Goal: Task Accomplishment & Management: Use online tool/utility

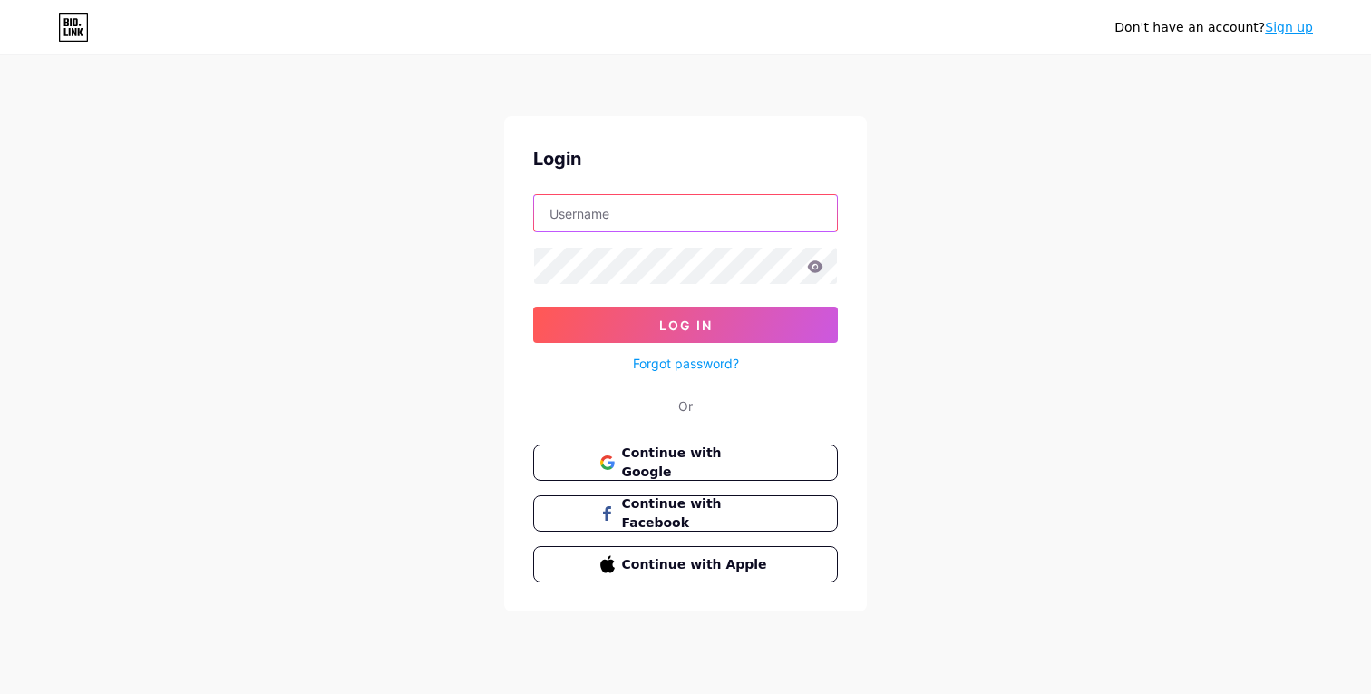
click at [674, 200] on input "text" at bounding box center [685, 213] width 303 height 36
click at [979, 287] on div "Don't have an account? Sign up Login Log In Forgot password? Or Continue with G…" at bounding box center [685, 334] width 1371 height 669
click at [749, 466] on span "Continue with Google" at bounding box center [695, 462] width 151 height 39
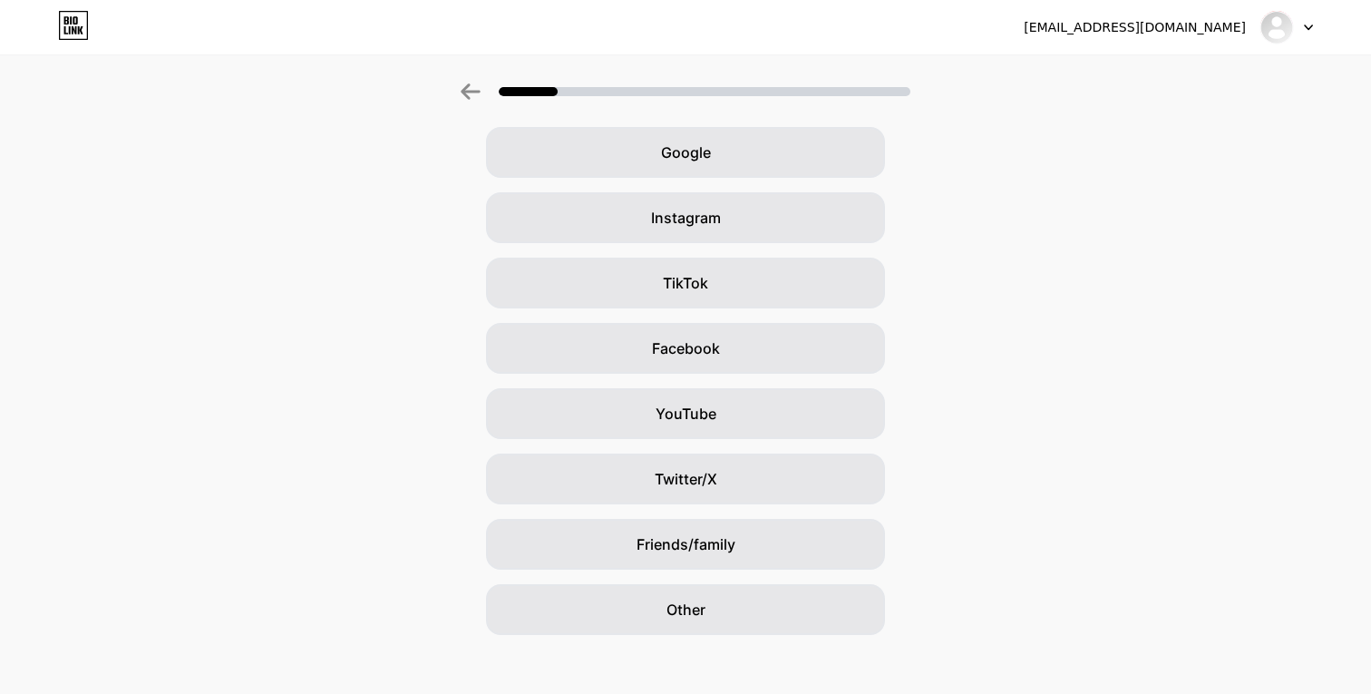
scroll to position [88, 0]
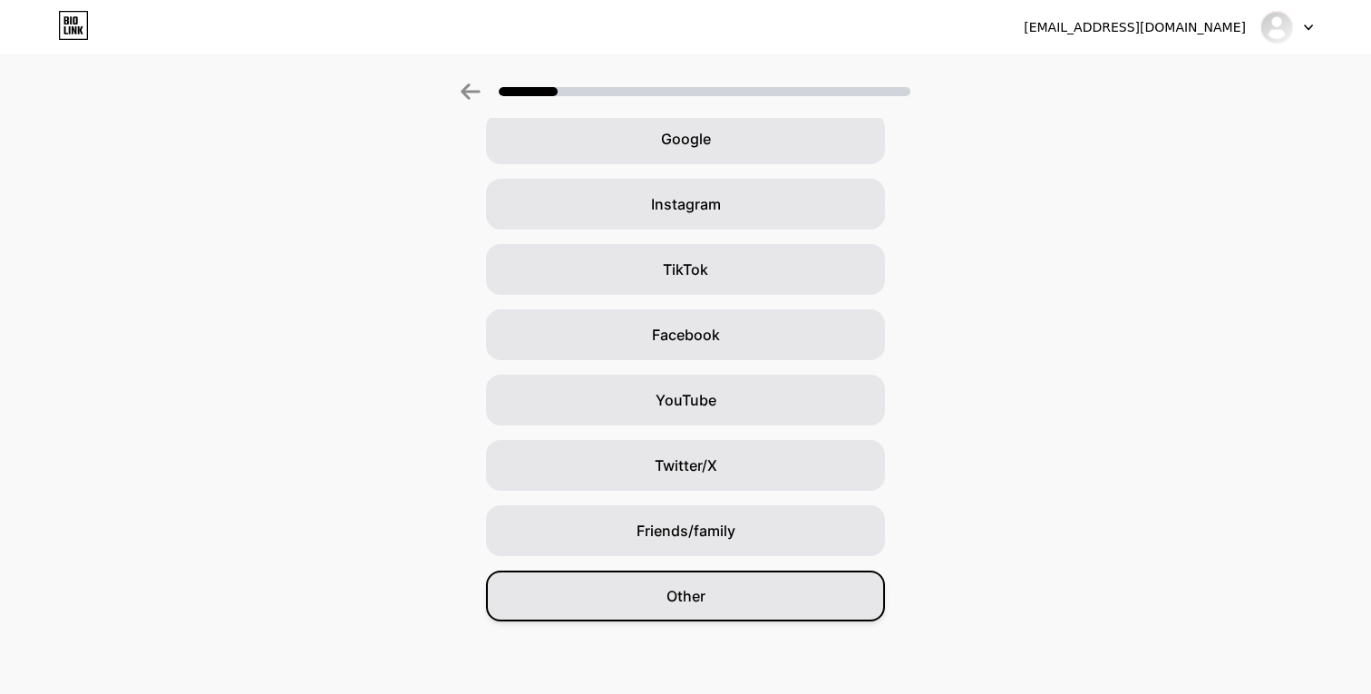
click at [758, 596] on div "Other" at bounding box center [685, 595] width 399 height 51
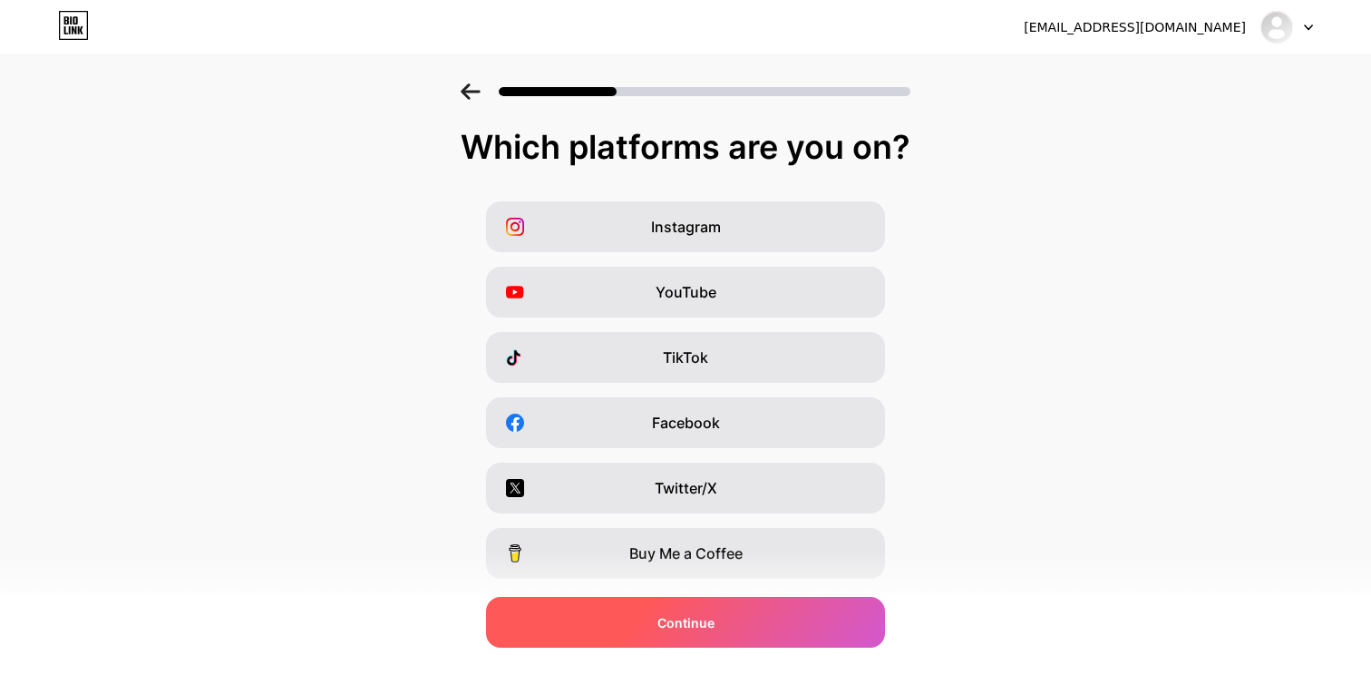
click at [793, 615] on div "Continue" at bounding box center [685, 622] width 399 height 51
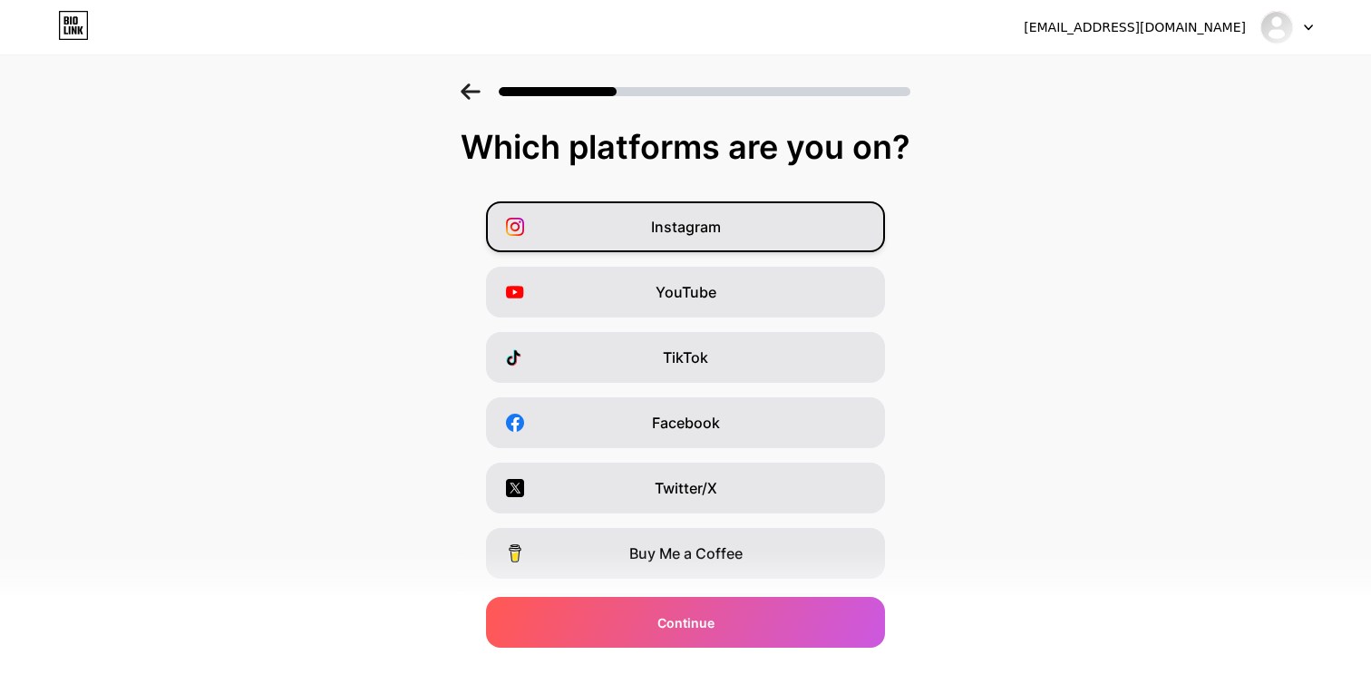
click at [758, 232] on div "Instagram" at bounding box center [685, 226] width 399 height 51
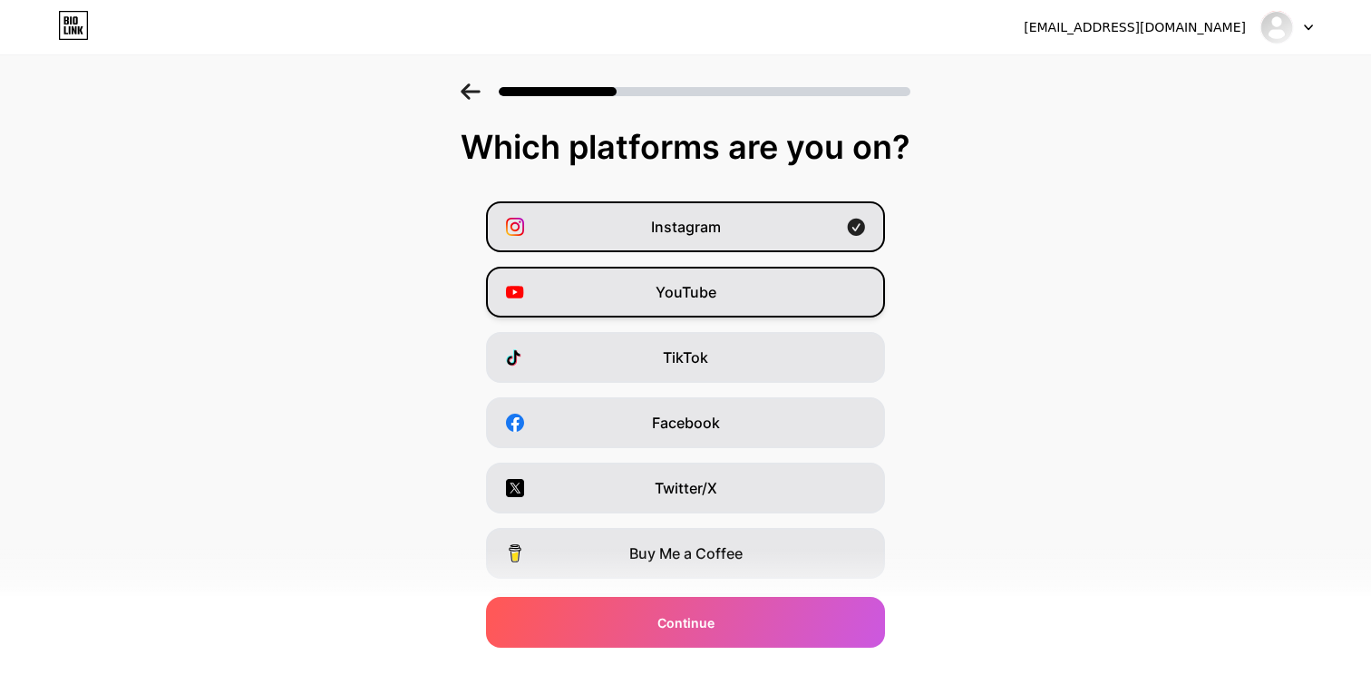
click at [728, 297] on div "YouTube" at bounding box center [685, 292] width 399 height 51
click at [778, 570] on div "Buy Me a Coffee" at bounding box center [685, 553] width 399 height 51
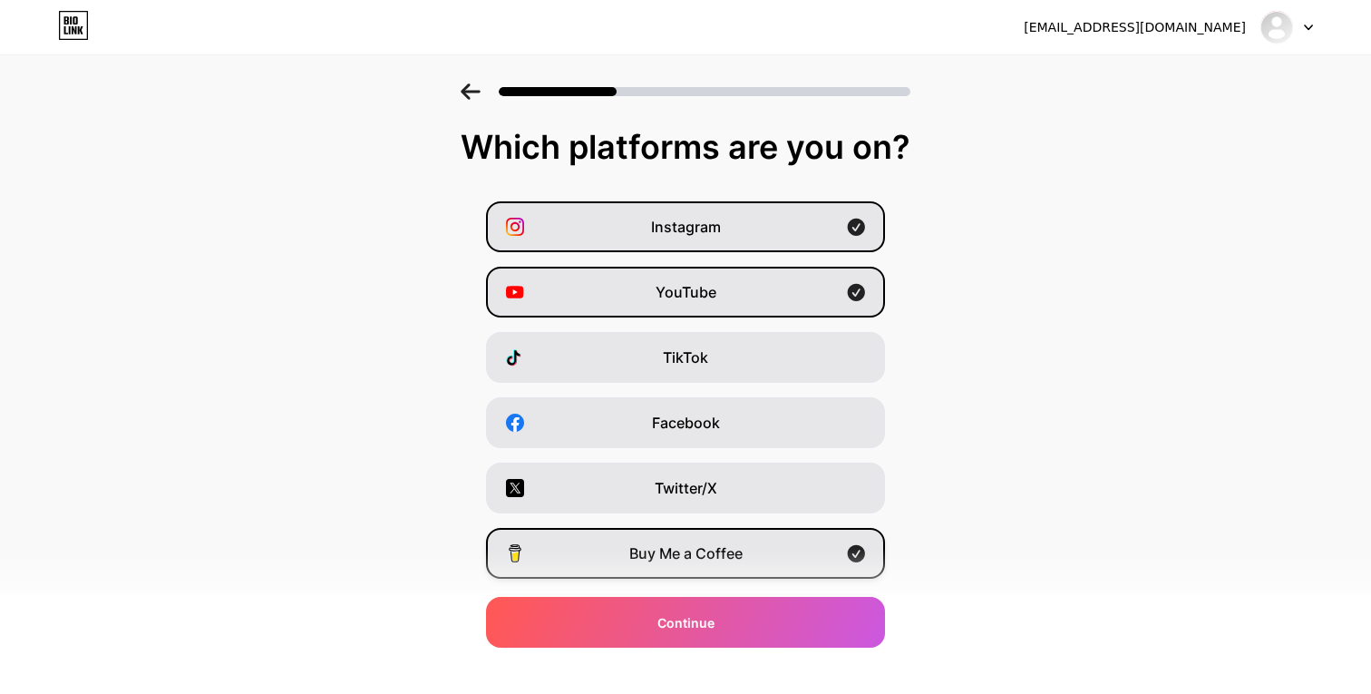
click at [778, 570] on div "Buy Me a Coffee" at bounding box center [685, 553] width 399 height 51
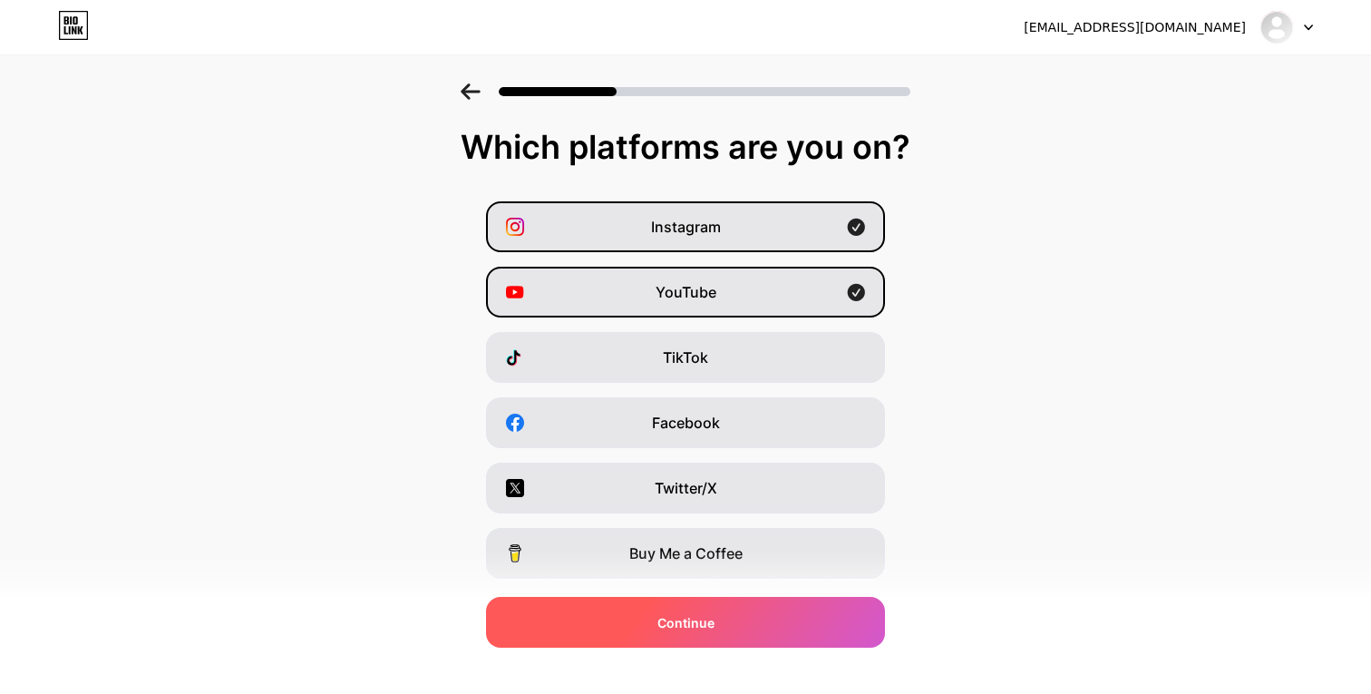
click at [738, 642] on div "Continue" at bounding box center [685, 622] width 399 height 51
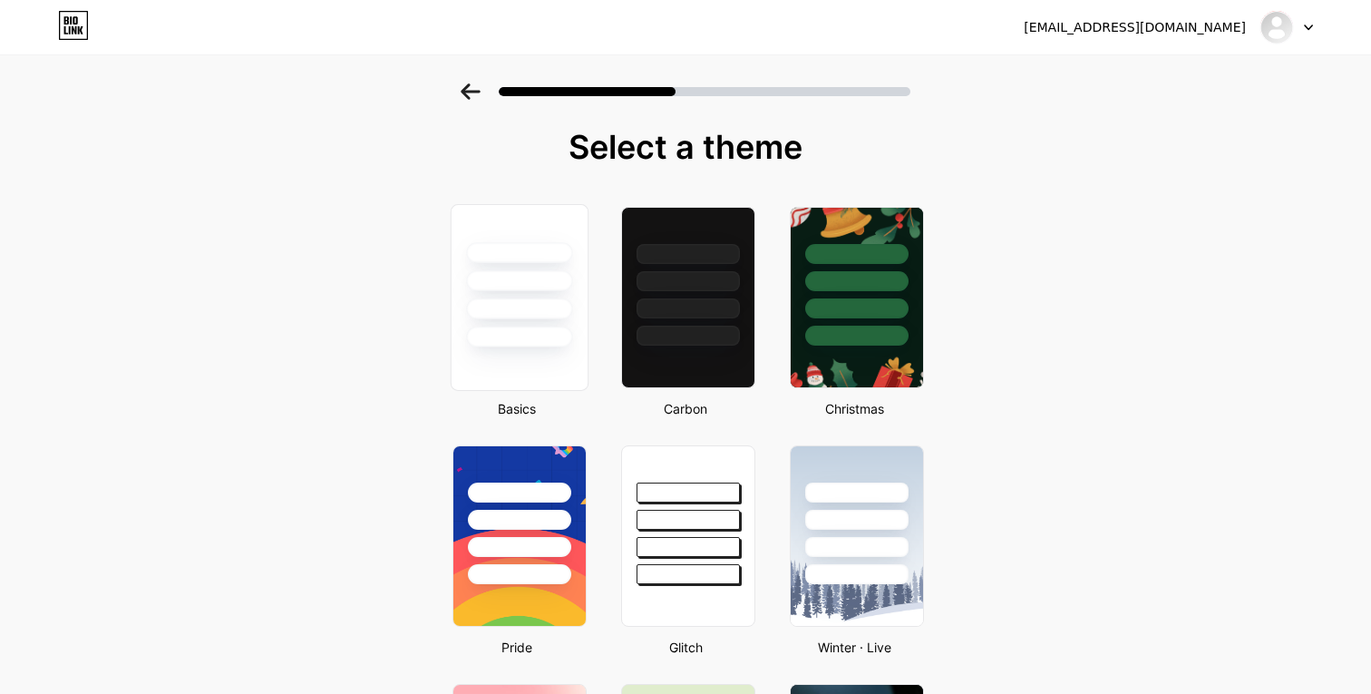
click at [492, 303] on div at bounding box center [519, 308] width 106 height 21
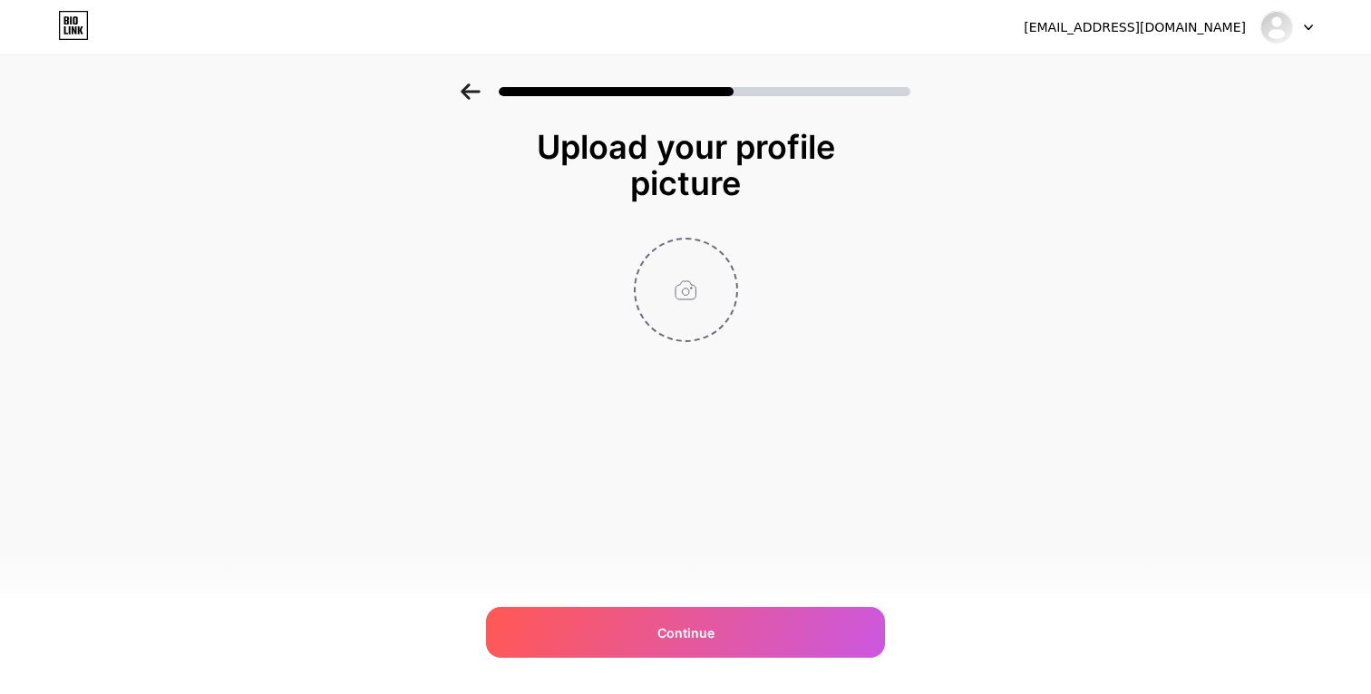
click at [683, 311] on input "file" at bounding box center [686, 289] width 101 height 101
type input "C:\fakepath\Kare Logo.png"
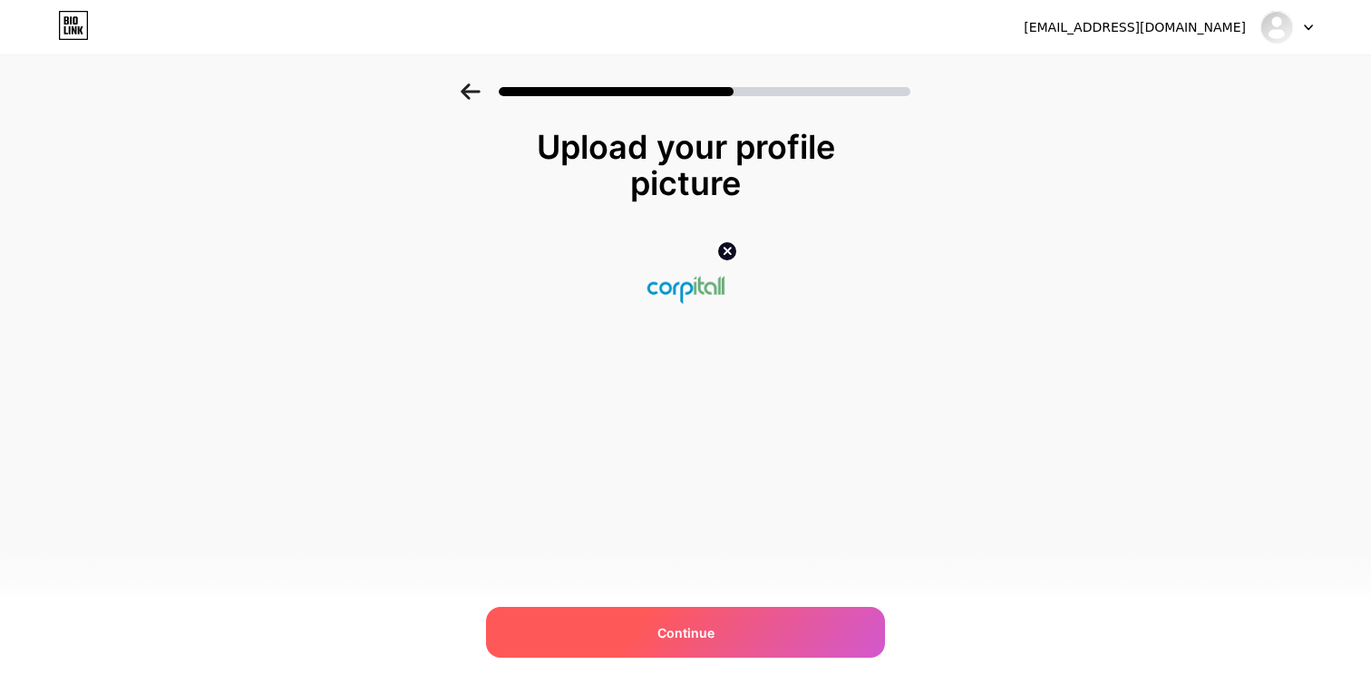
click at [680, 626] on span "Continue" at bounding box center [685, 632] width 57 height 19
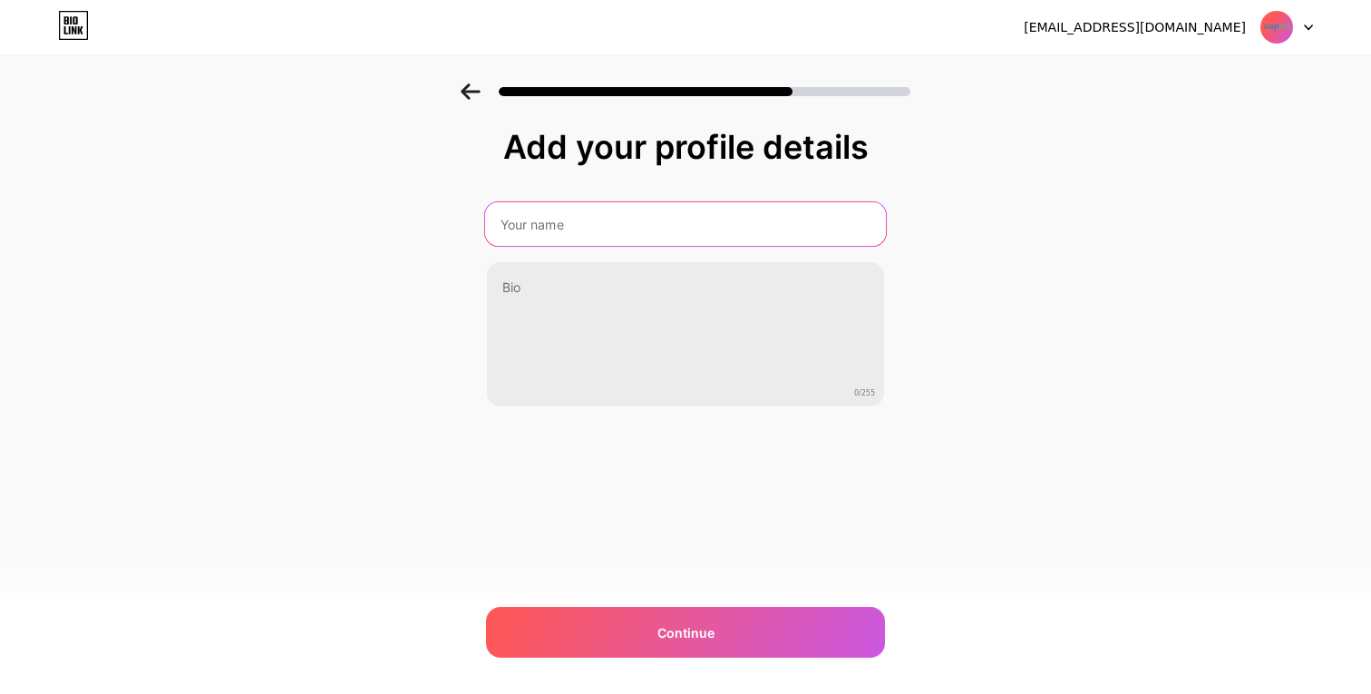
click at [559, 225] on input "text" at bounding box center [685, 224] width 401 height 44
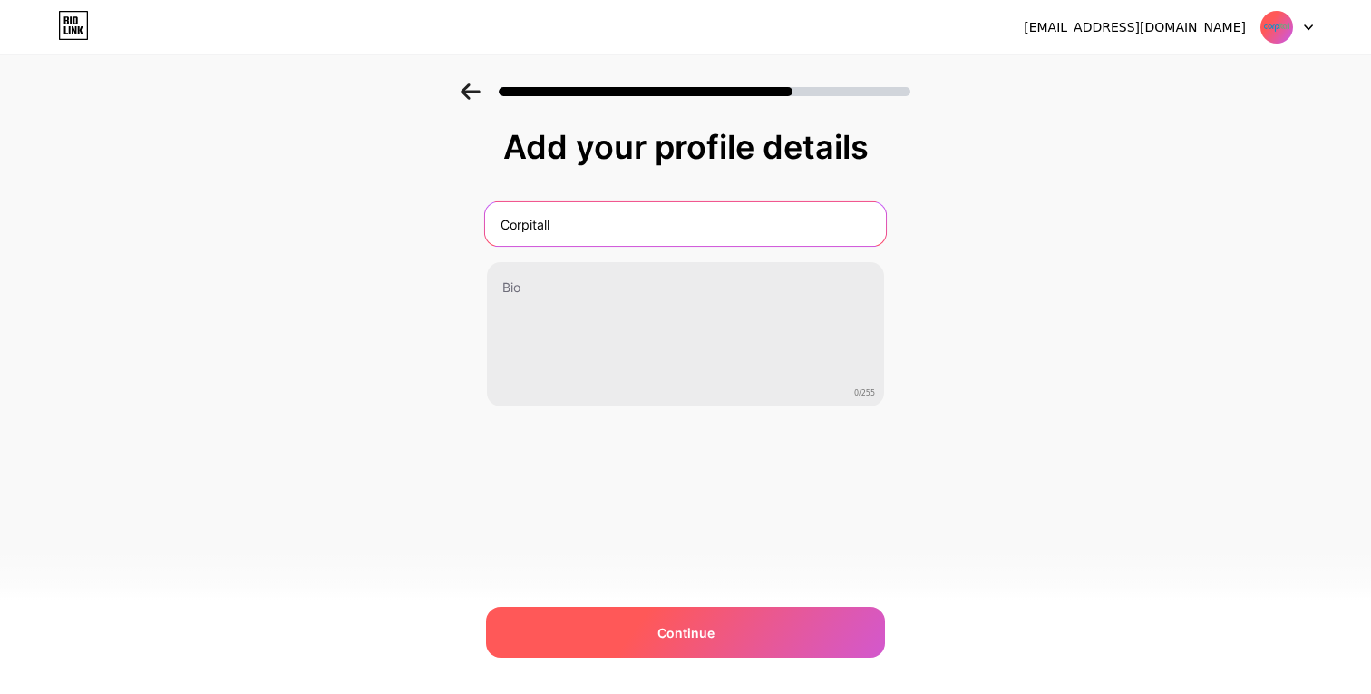
type input "Corpitall"
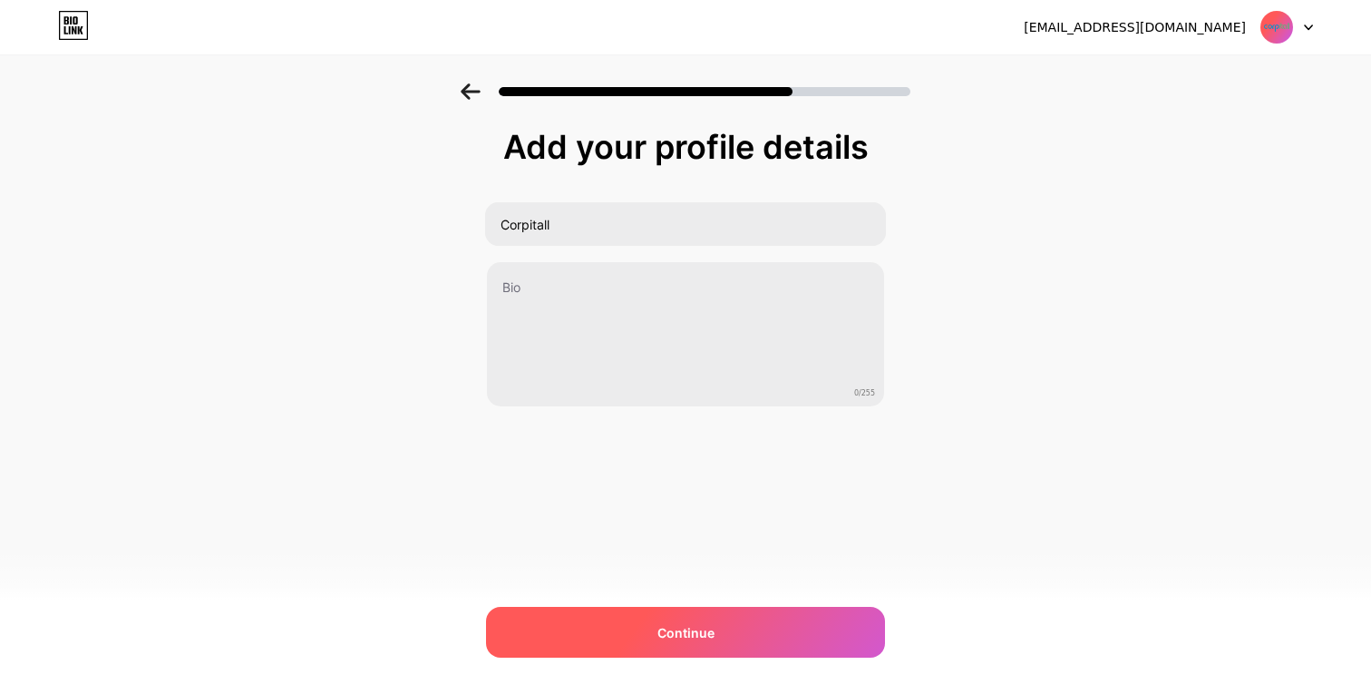
click at [577, 645] on div "Continue" at bounding box center [685, 631] width 399 height 51
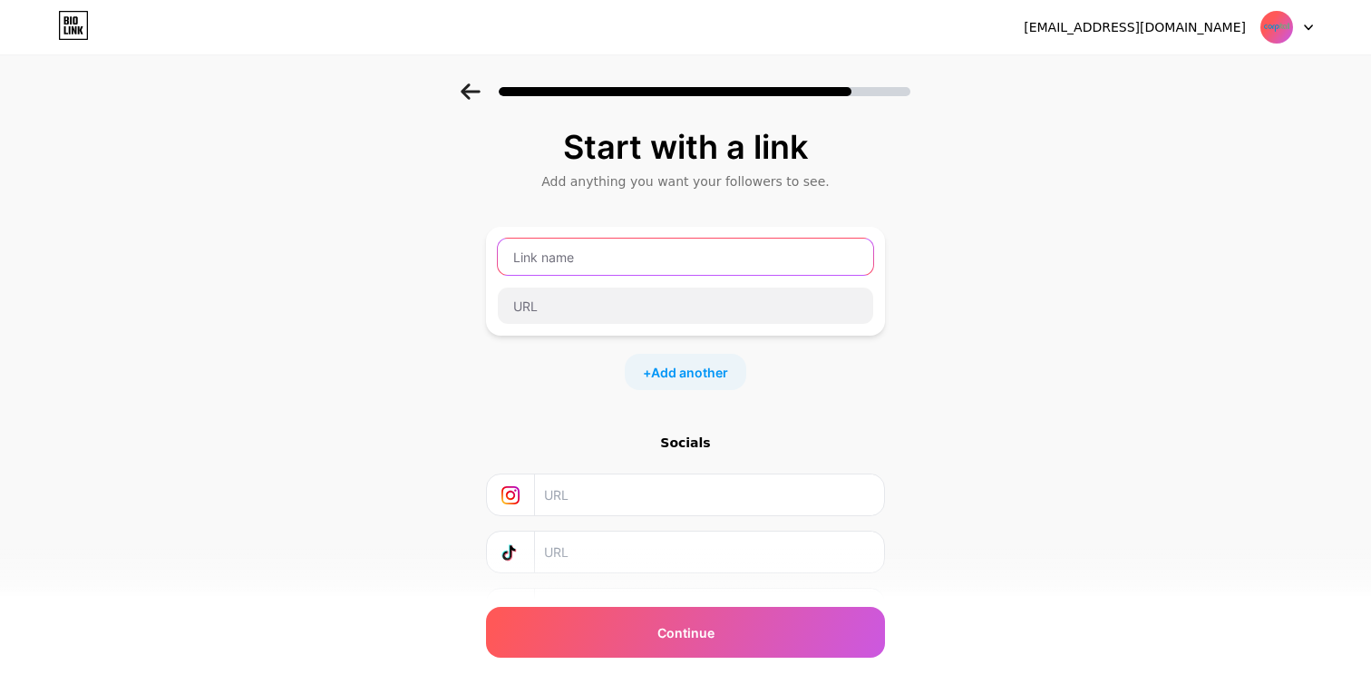
click at [690, 258] on input "text" at bounding box center [685, 256] width 375 height 36
paste input "Kurumsal Check-Up"
type input "Kurumsal Check-Up"
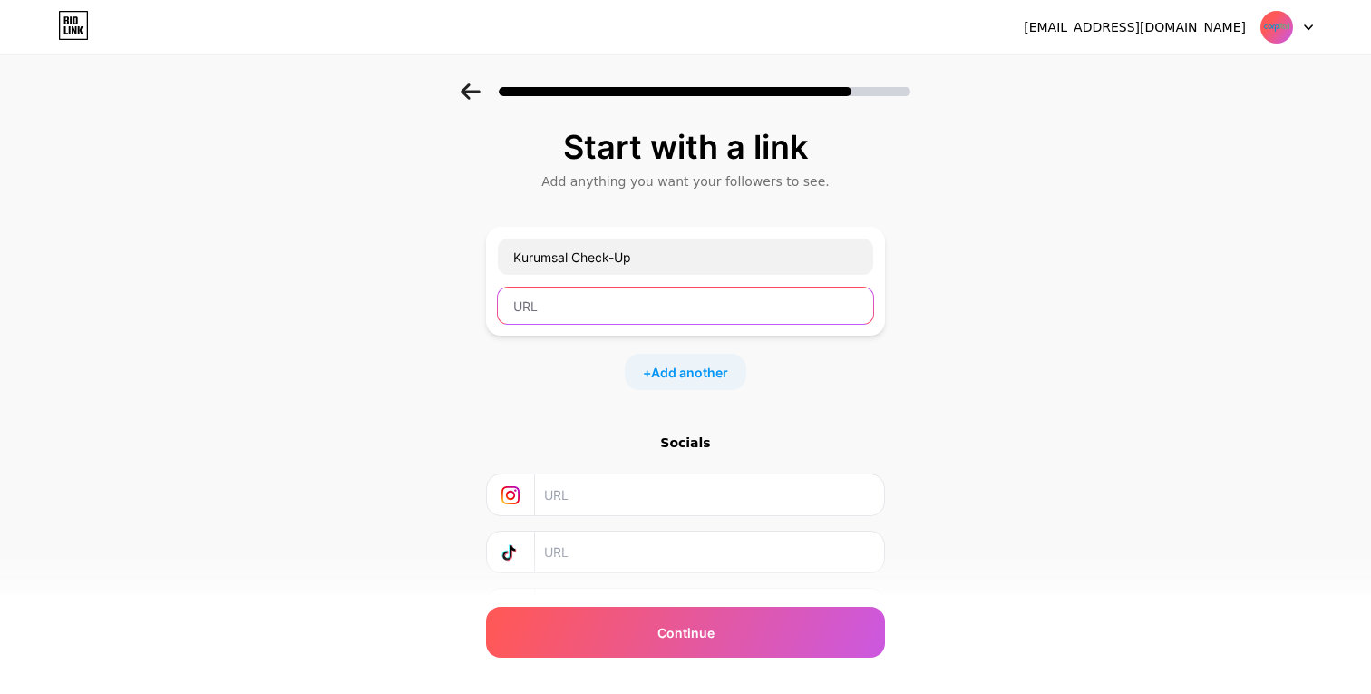
click at [666, 306] on input "text" at bounding box center [685, 305] width 375 height 36
paste input "https://www.corpitall.com/isletme-sagliginizi-olcun"
type input "https://www.corpitall.com/isletme-sagliginizi-olcun"
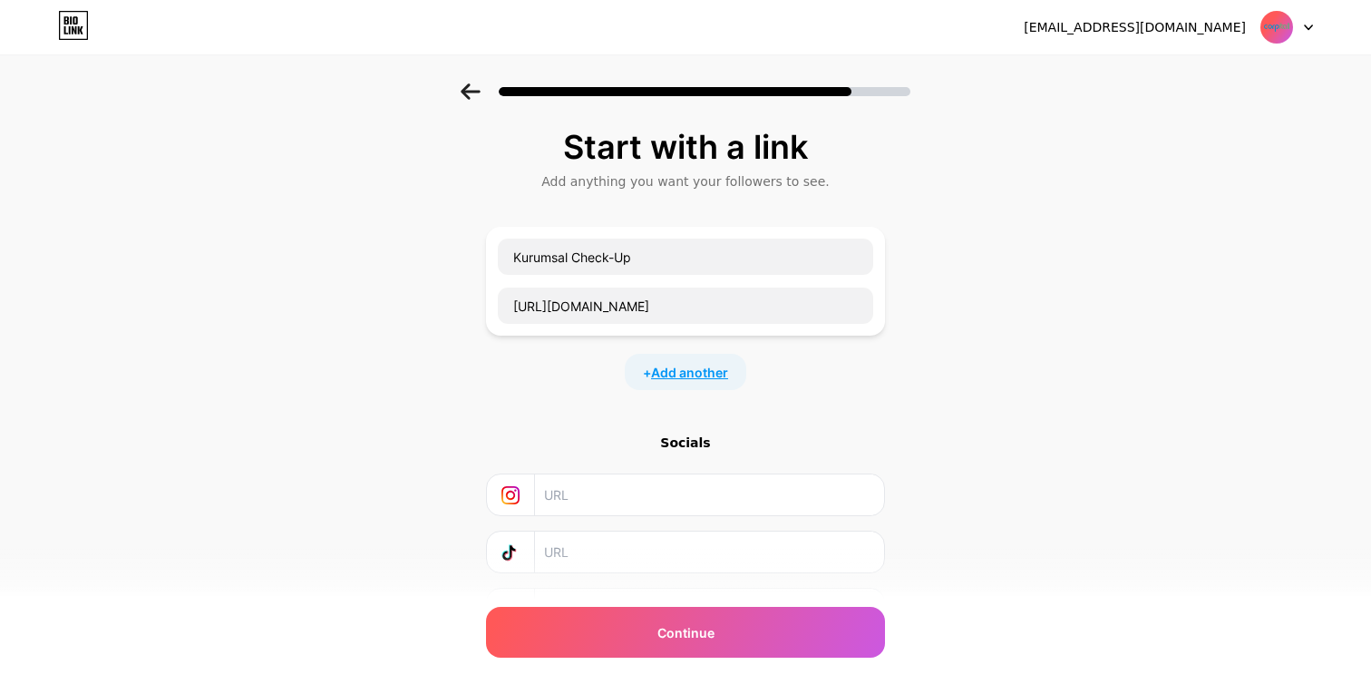
click at [702, 373] on span "Add another" at bounding box center [689, 372] width 77 height 19
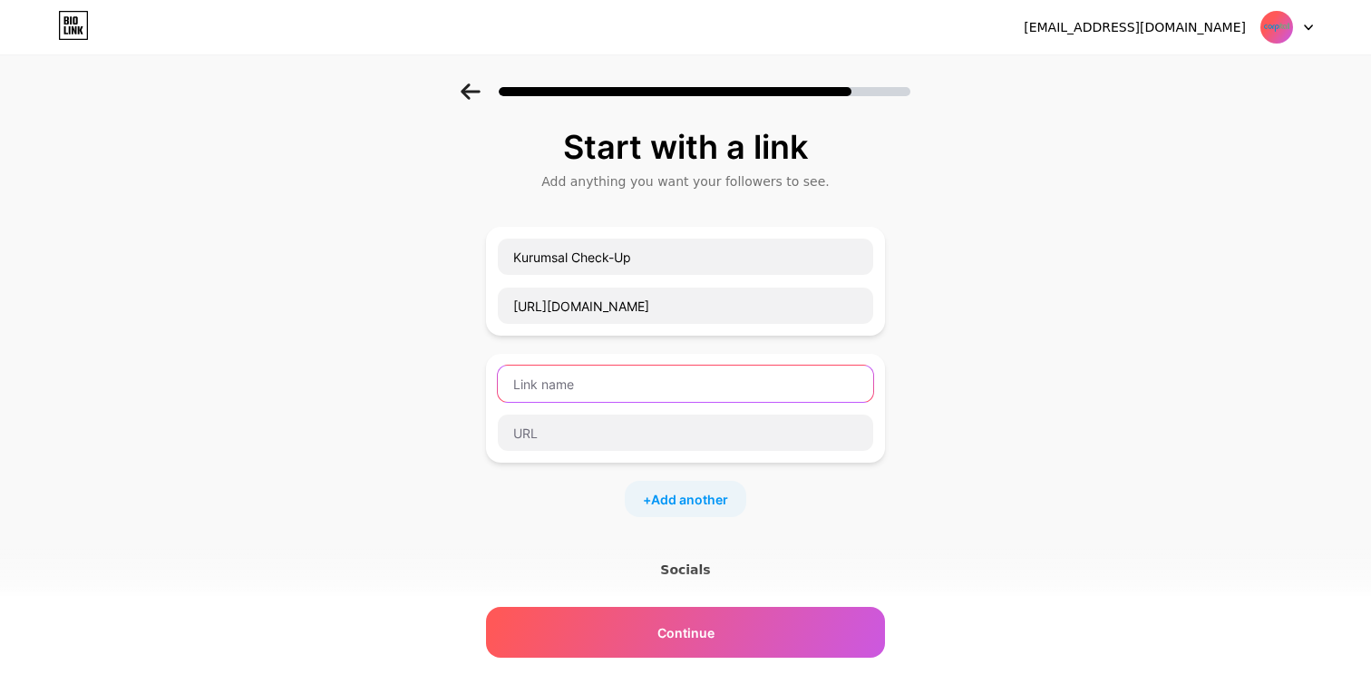
click at [587, 392] on input "text" at bounding box center [685, 383] width 375 height 36
paste input "Finansal Barometre"
type input "Finansal Barometre"
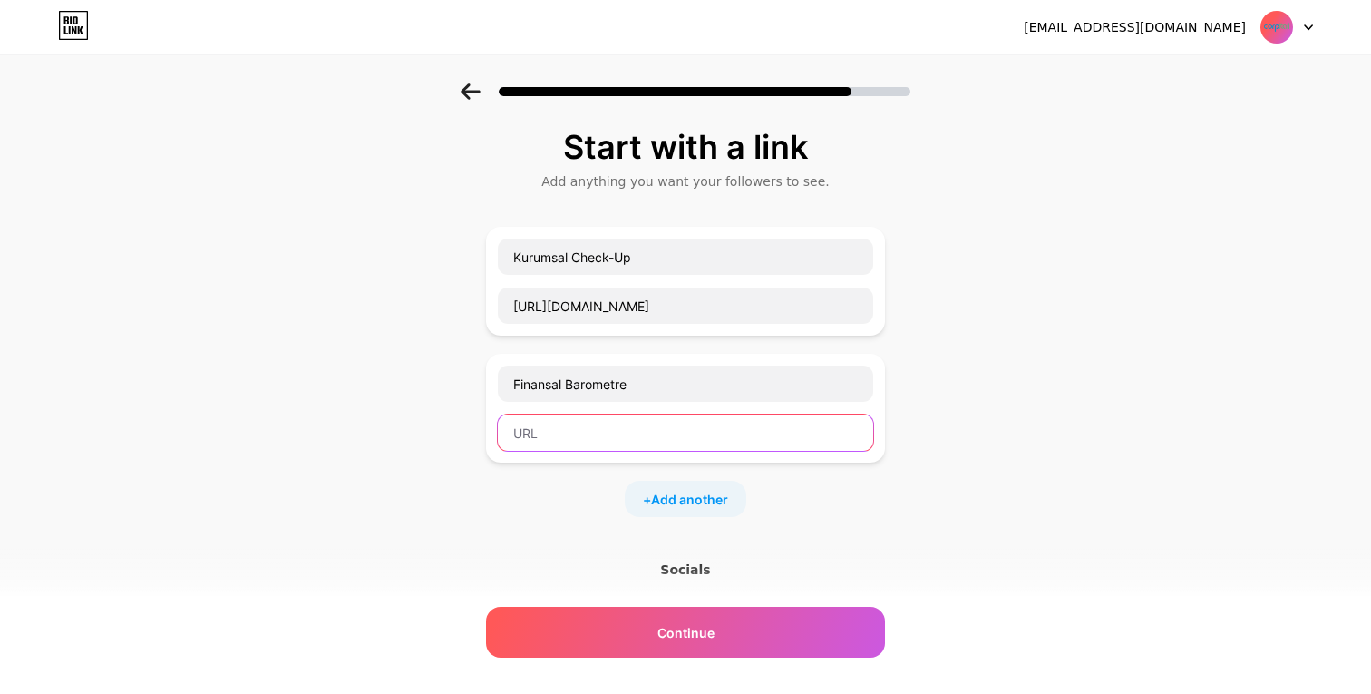
click at [610, 429] on input "text" at bounding box center [685, 432] width 375 height 36
paste input "https://www.corpitall.com/financial-barometre/test"
type input "https://www.corpitall.com/financial-barometre/test"
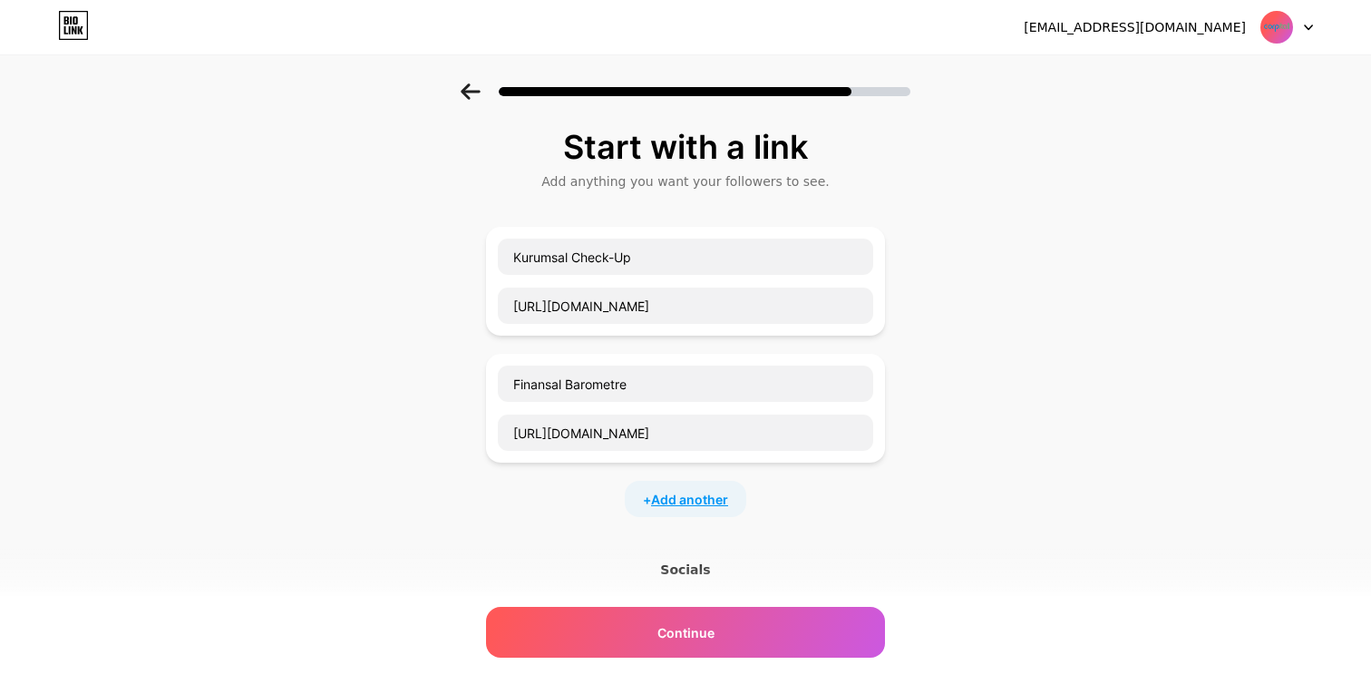
click at [673, 506] on span "Add another" at bounding box center [689, 499] width 77 height 19
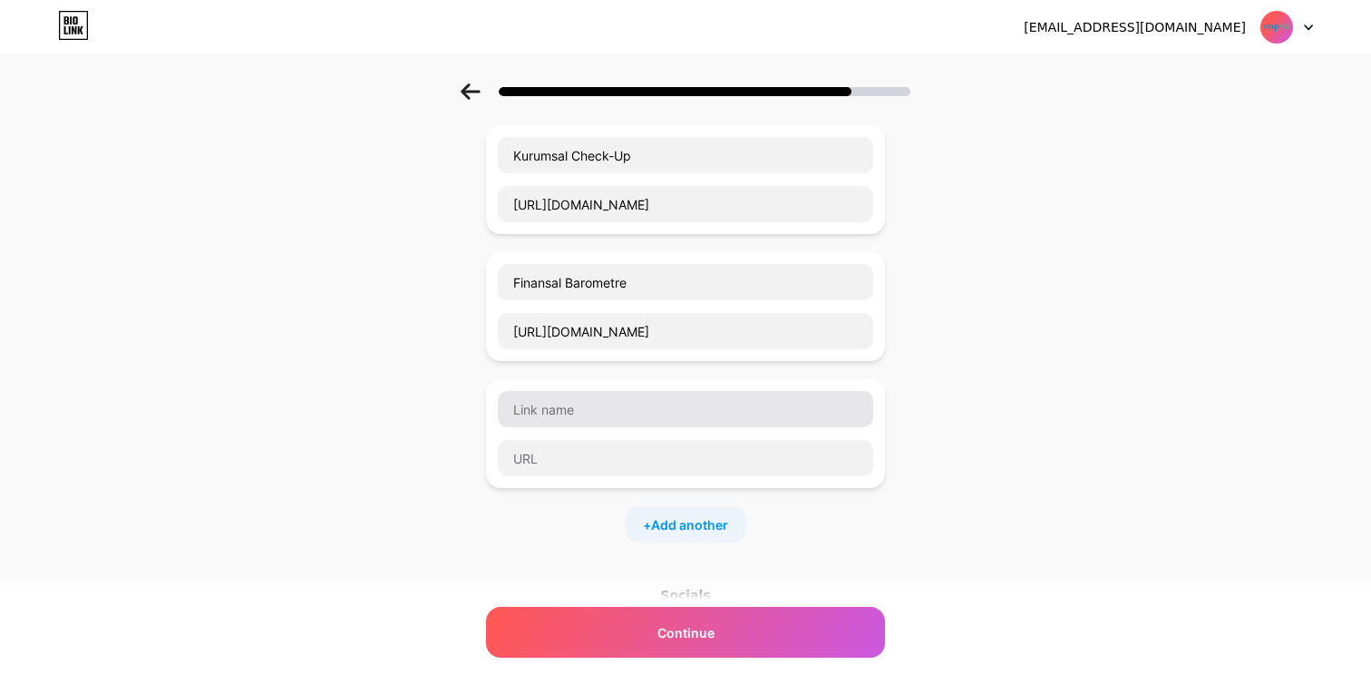
scroll to position [104, 0]
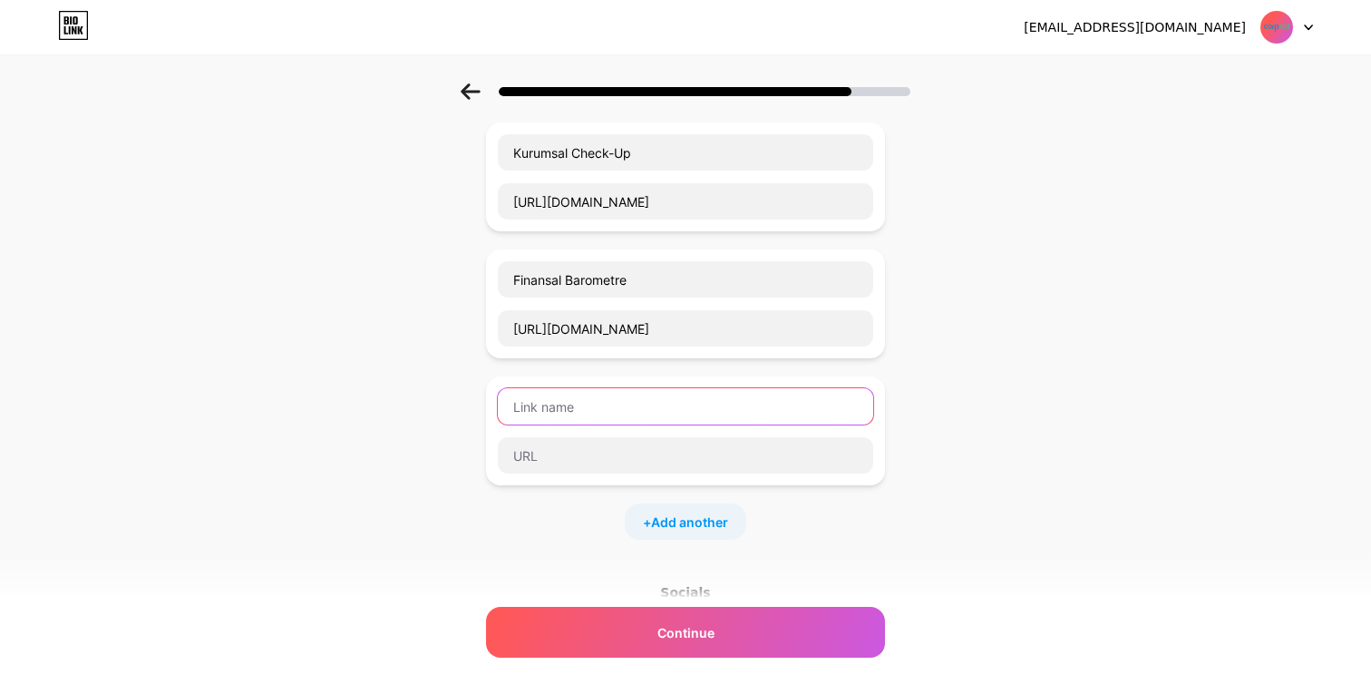
click at [644, 410] on input "text" at bounding box center [685, 406] width 375 height 36
paste input "Dijital Olgunluk Analizi ve Raporu"
type input "Dijital Olgunluk Analizi ve Raporu"
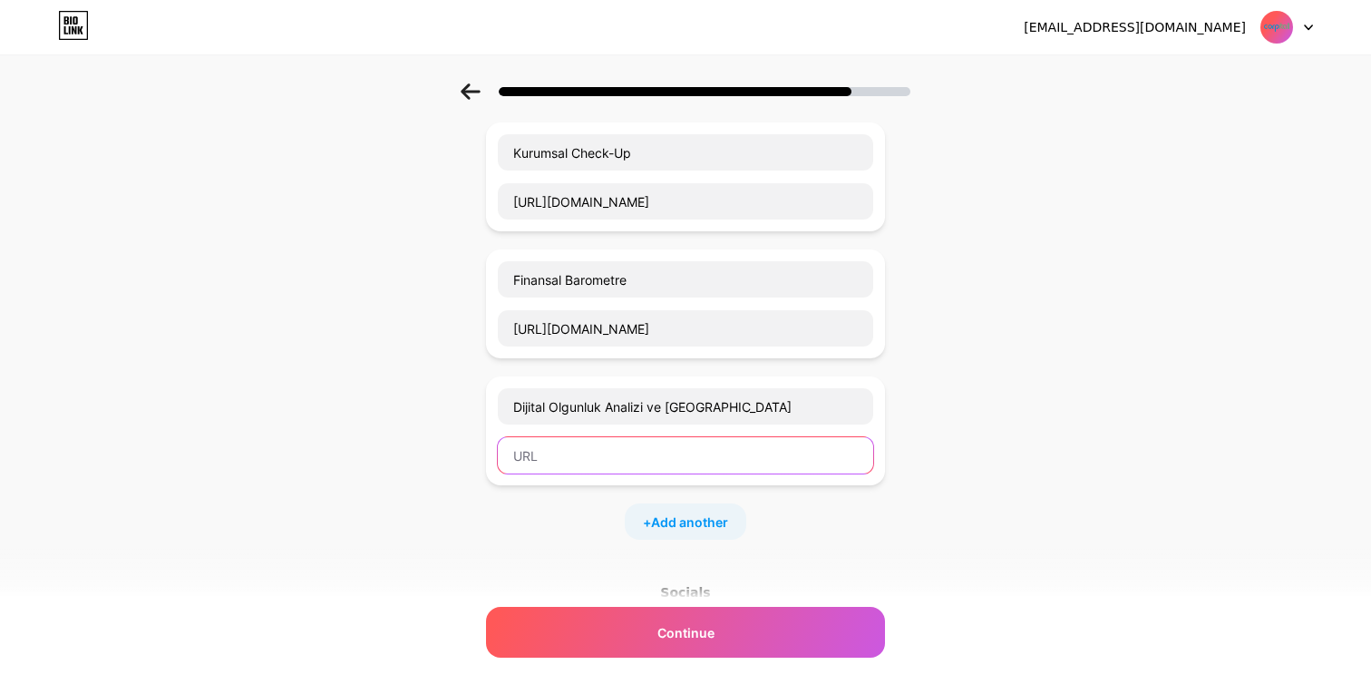
click at [605, 459] on input "text" at bounding box center [685, 455] width 375 height 36
paste input "https://www.corpitall.com/hizmet-dijital-olgunluk-analizi-ve-raporlama-hizmeti/…"
type input "https://www.corpitall.com/hizmet-dijital-olgunluk-analizi-ve-raporlama-hizmeti/…"
click at [689, 515] on span "Add another" at bounding box center [689, 521] width 77 height 19
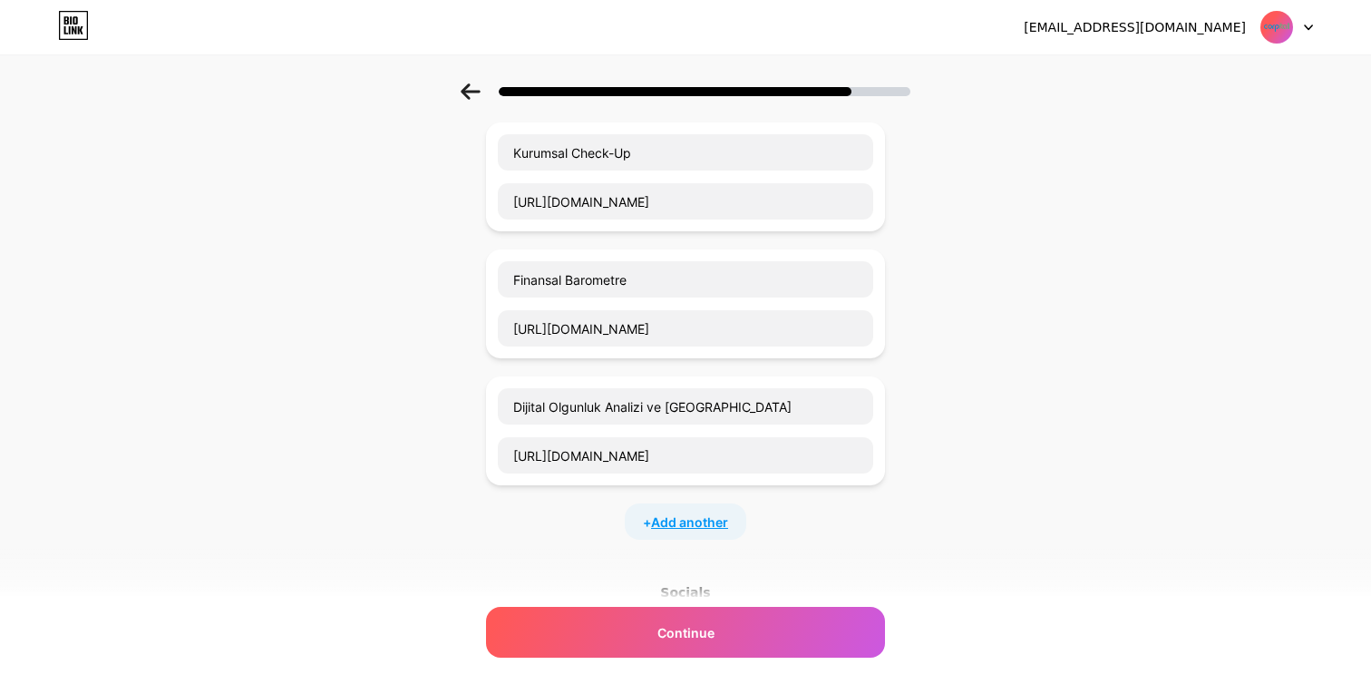
scroll to position [0, 0]
click at [689, 542] on input "text" at bounding box center [685, 533] width 375 height 36
paste input "6 Kuvvet Analizi"
type input "6 Kuvvet Analizi"
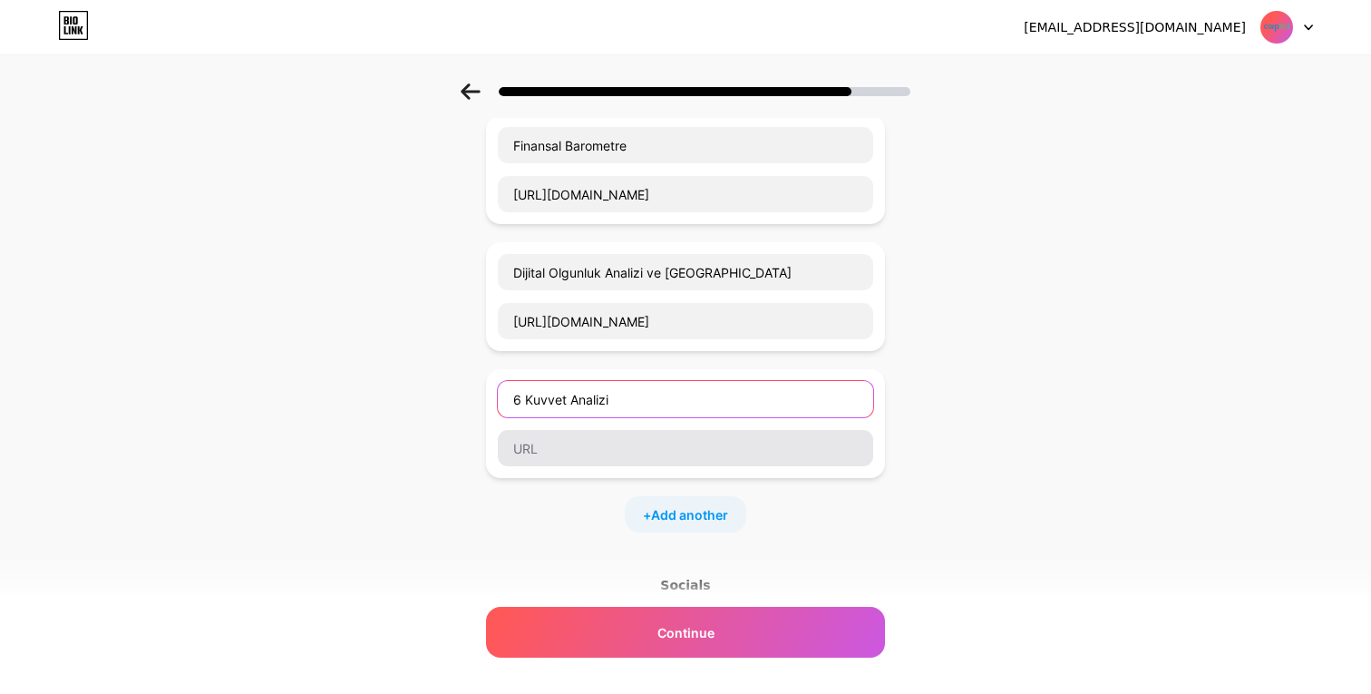
scroll to position [247, 0]
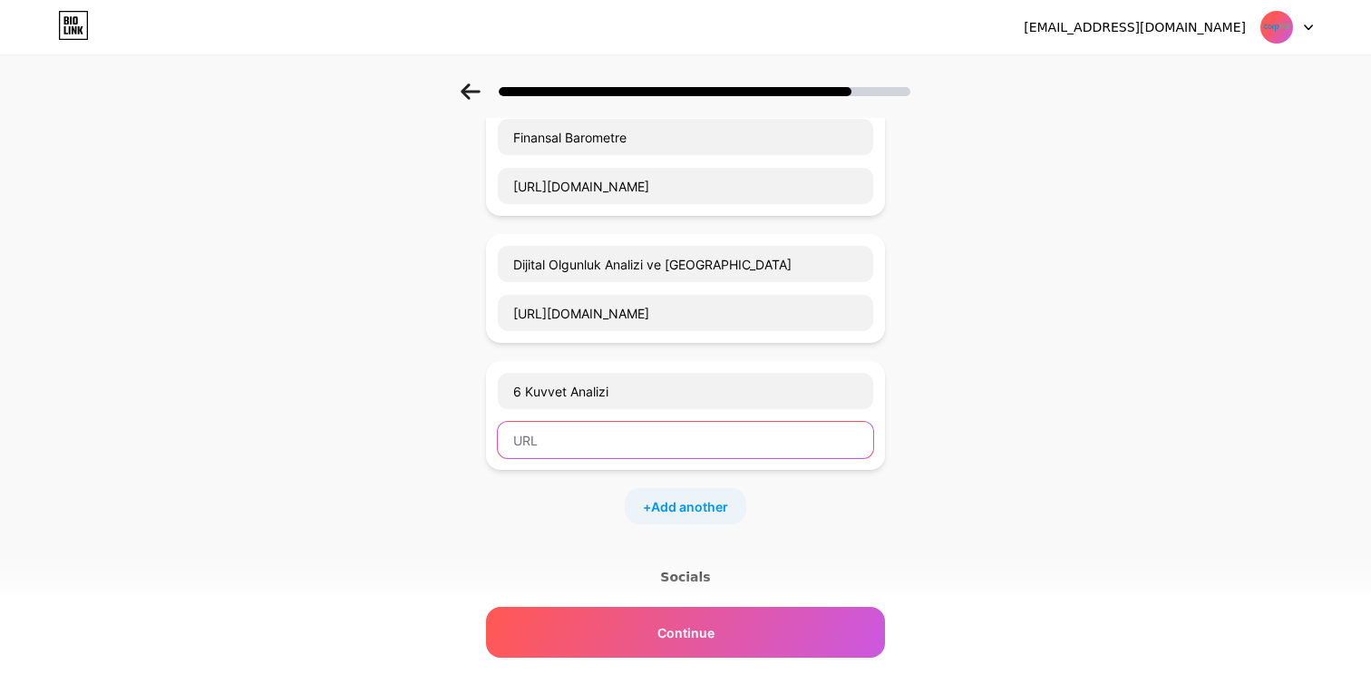
click at [613, 437] on input "text" at bounding box center [685, 440] width 375 height 36
paste input "https://tr.surveymonkey.com/r/NSH7ZK9"
type input "https://tr.surveymonkey.com/r/NSH7ZK9"
click at [685, 508] on span "Add another" at bounding box center [689, 506] width 77 height 19
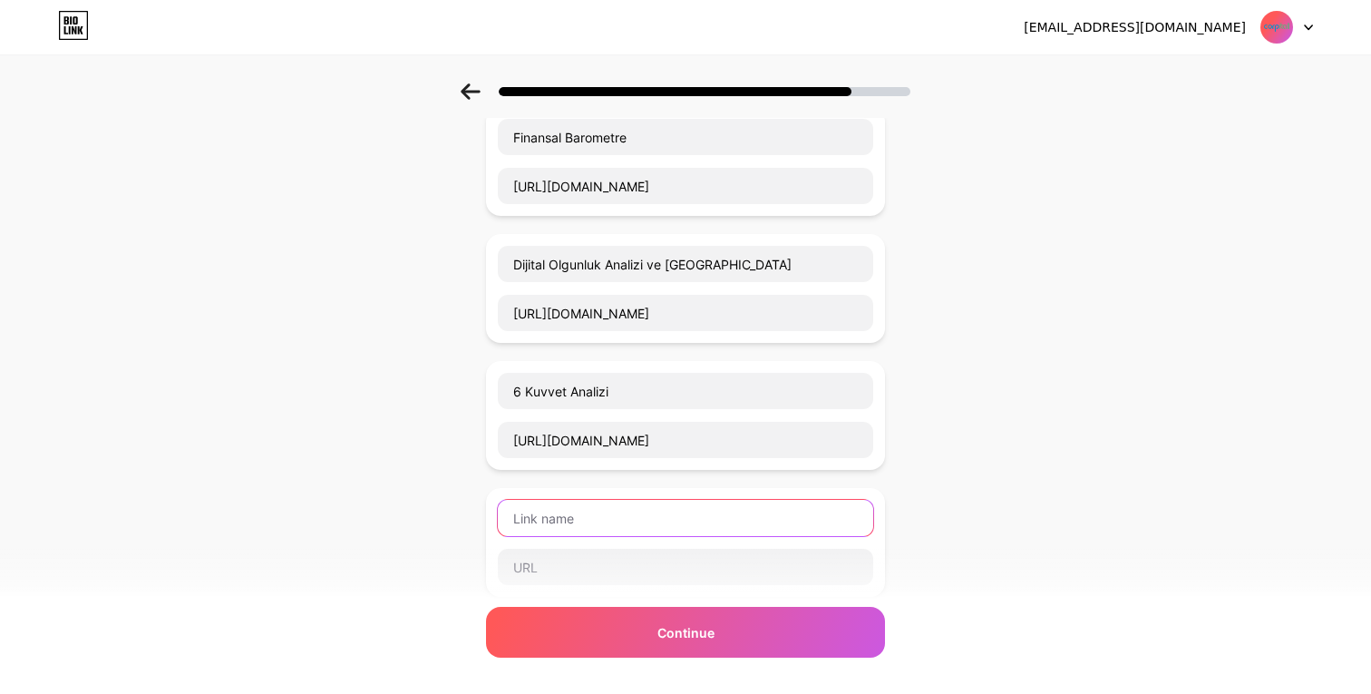
click at [598, 516] on input "text" at bounding box center [685, 518] width 375 height 36
paste input "https://www.corpitall.com/hizmet-egonomist-raporu-w-egomuzu-kullanma-kilavuzu-/…"
type input "https://www.corpitall.com/hizmet-egonomist-raporu-w-egomuzu-kullanma-kilavuzu-/…"
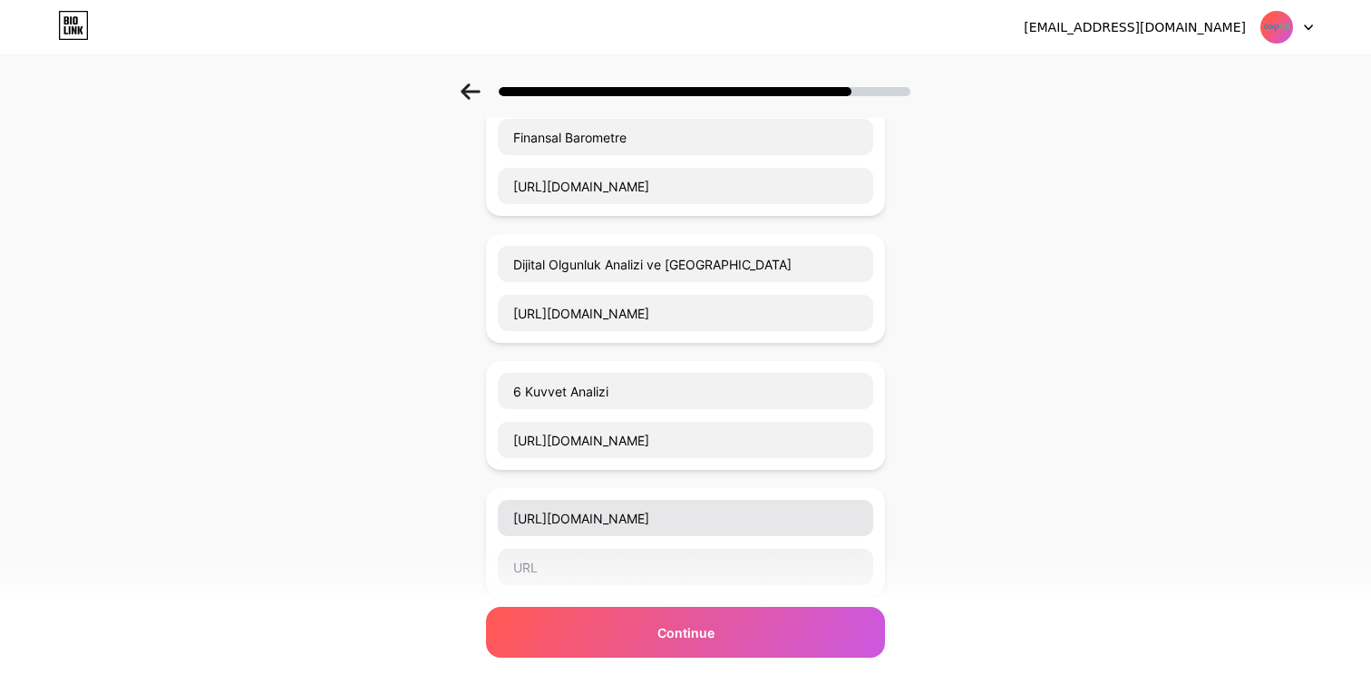
scroll to position [0, 0]
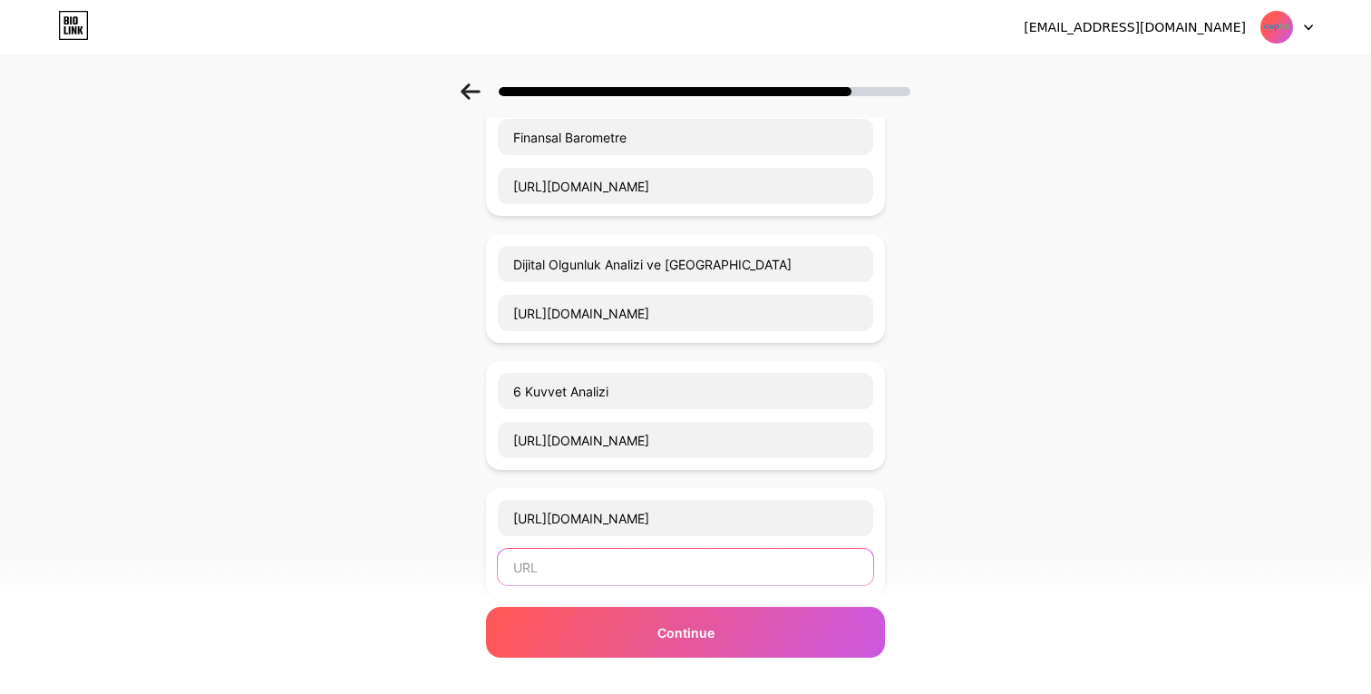
click at [595, 577] on input "text" at bounding box center [685, 566] width 375 height 36
paste input "https://www.corpitall.com/hizmet-egonomist-raporu-w-egomuzu-kullanma-kilavuzu-/…"
type input "https://www.corpitall.com/hizmet-egonomist-raporu-w-egomuzu-kullanma-kilavuzu-/…"
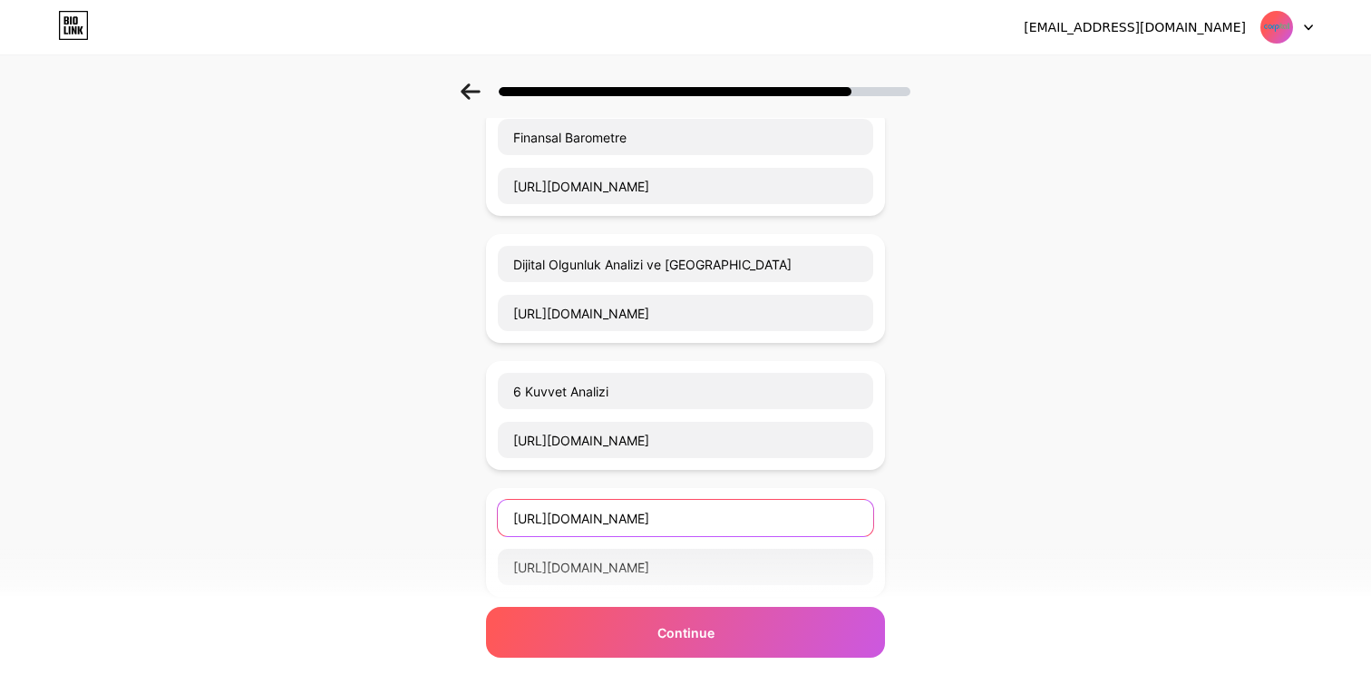
click at [606, 519] on input "https://www.corpitall.com/hizmet-egonomist-raporu-w-egomuzu-kullanma-kilavuzu-/…" at bounding box center [685, 518] width 375 height 36
paste input "Egonomist"
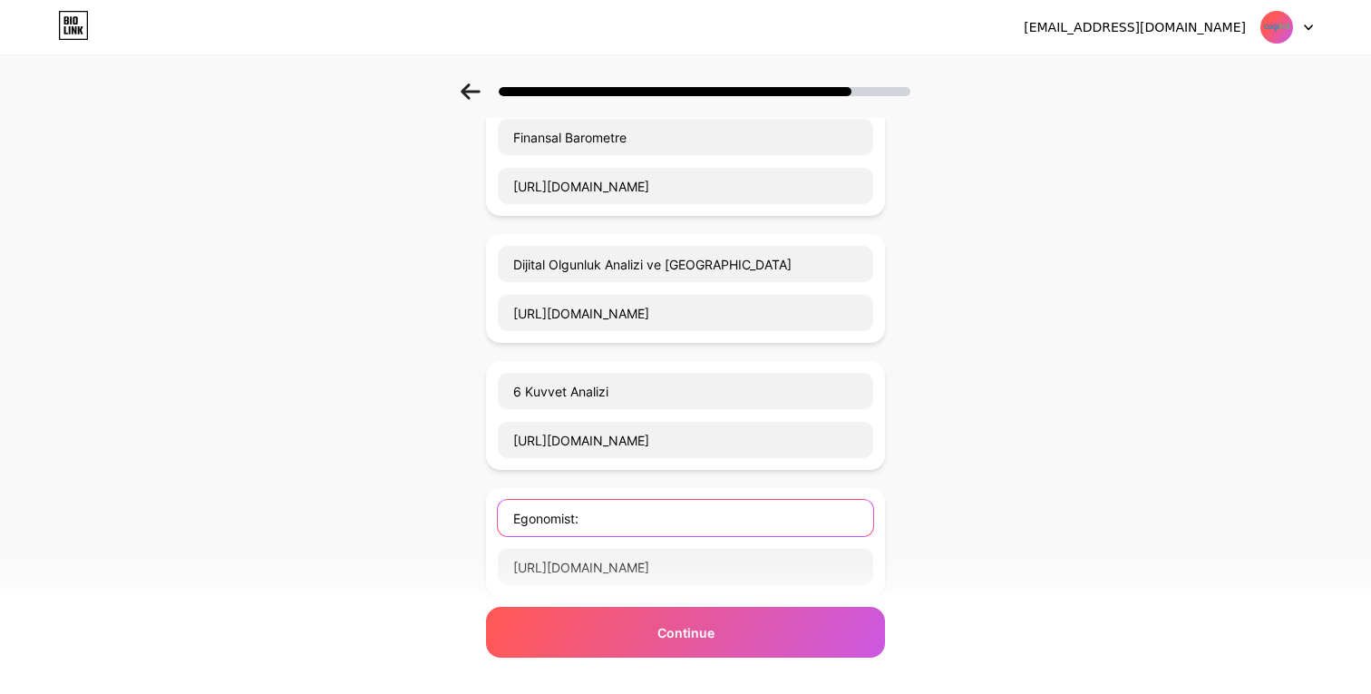
paste input "Mesleki ve Kişisel Gelişim Rehberi"
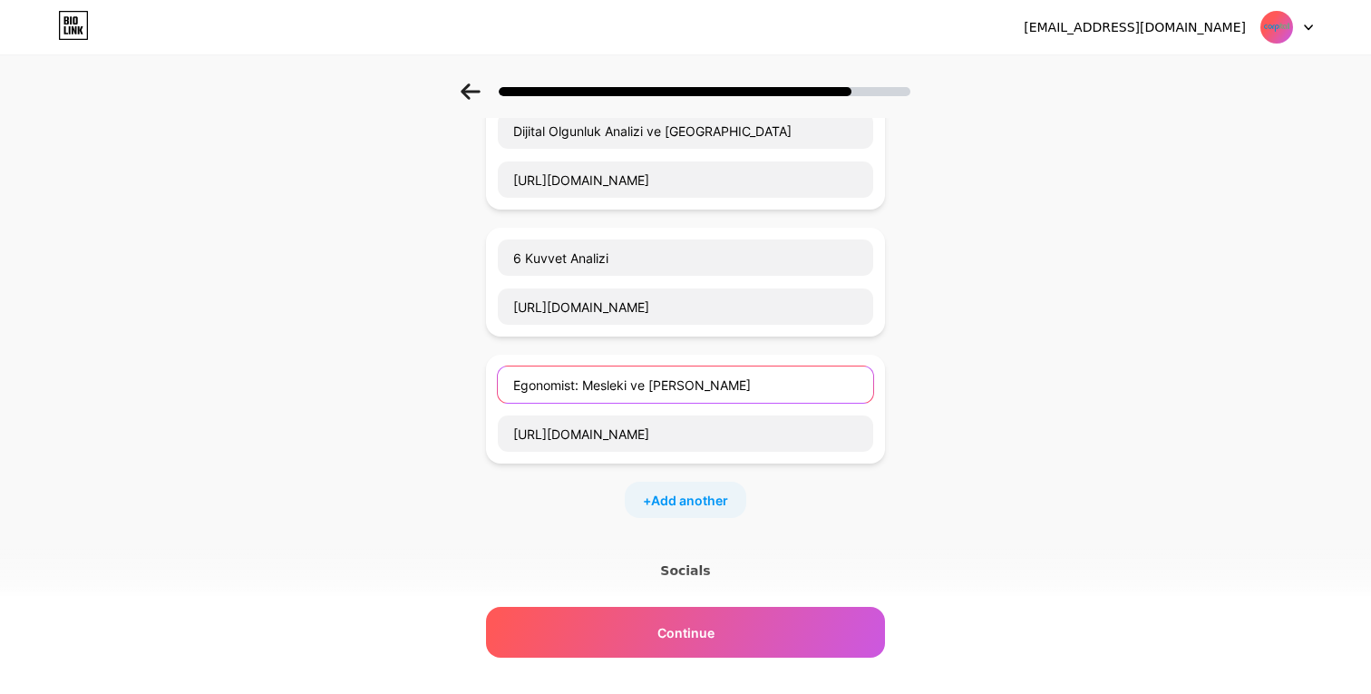
scroll to position [395, 0]
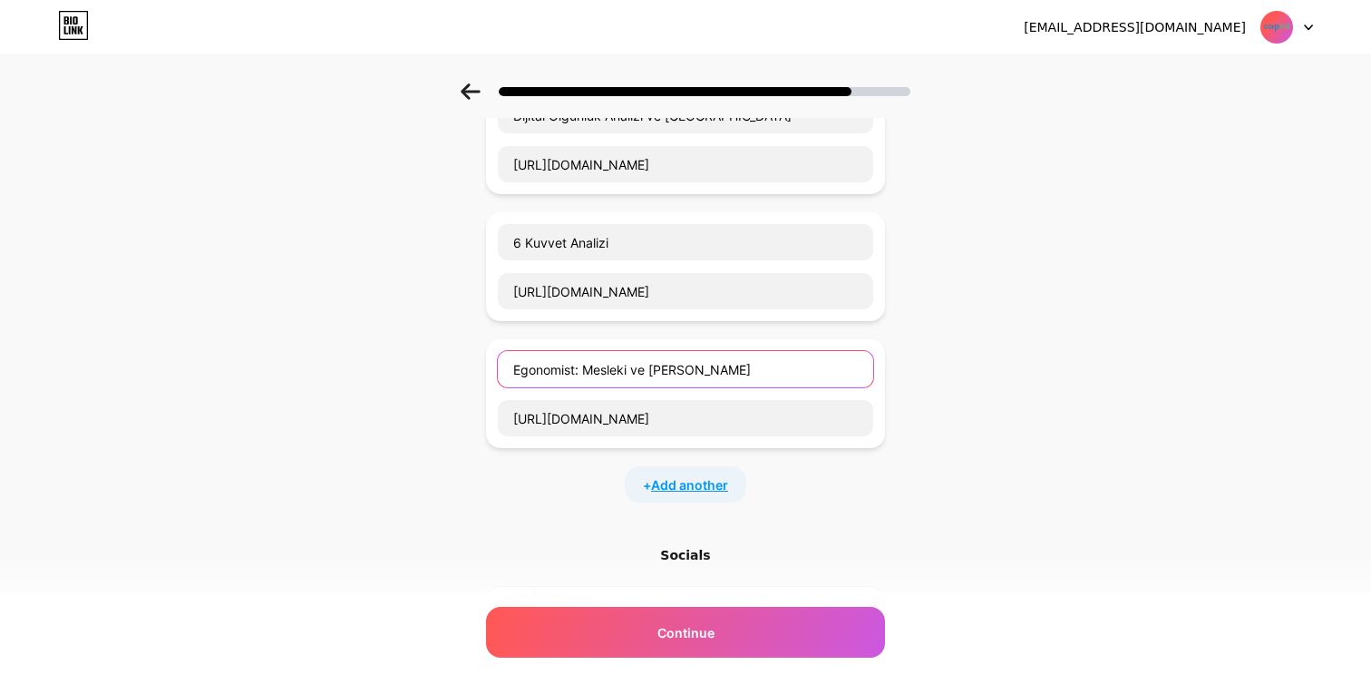
type input "Egonomist: Mesleki ve Kişisel Gelişim Rehberi"
click at [691, 479] on span "Add another" at bounding box center [689, 484] width 77 height 19
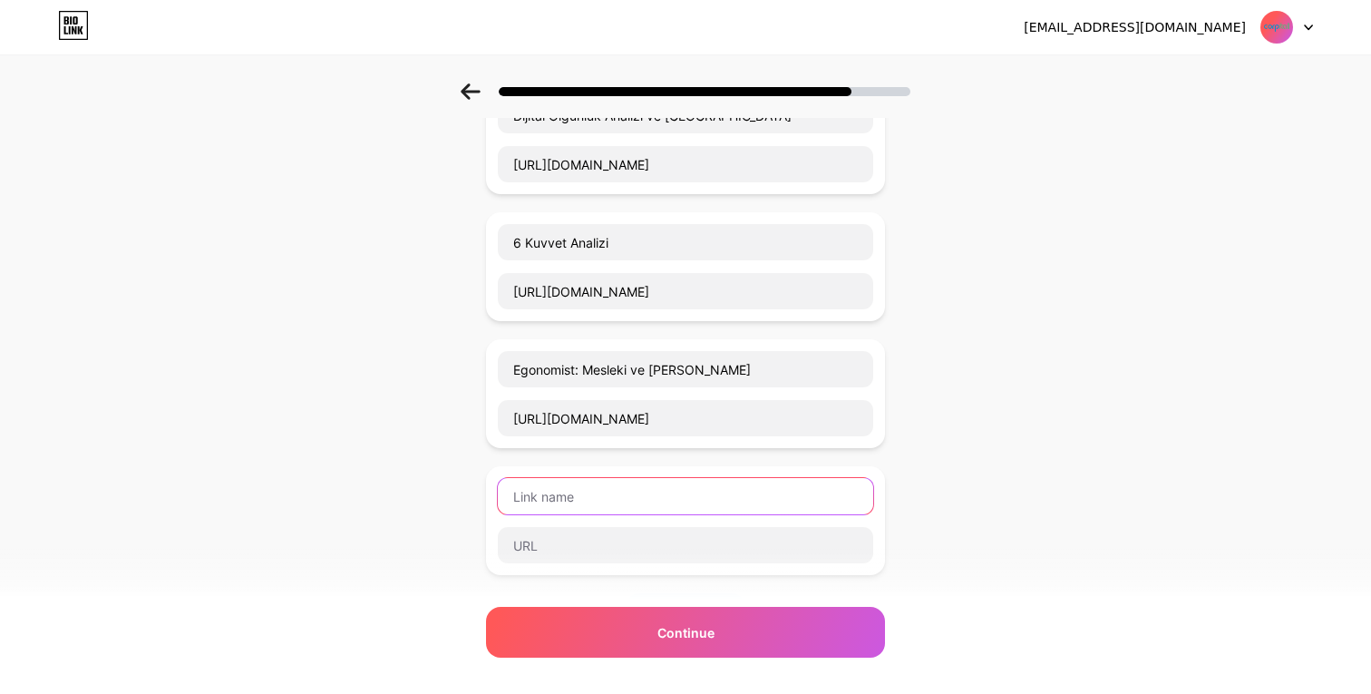
click at [616, 490] on input "text" at bounding box center [685, 496] width 375 height 36
paste input "Kurumsallaşma Karnesi"
type input "Kurumsallaşma Karnesi"
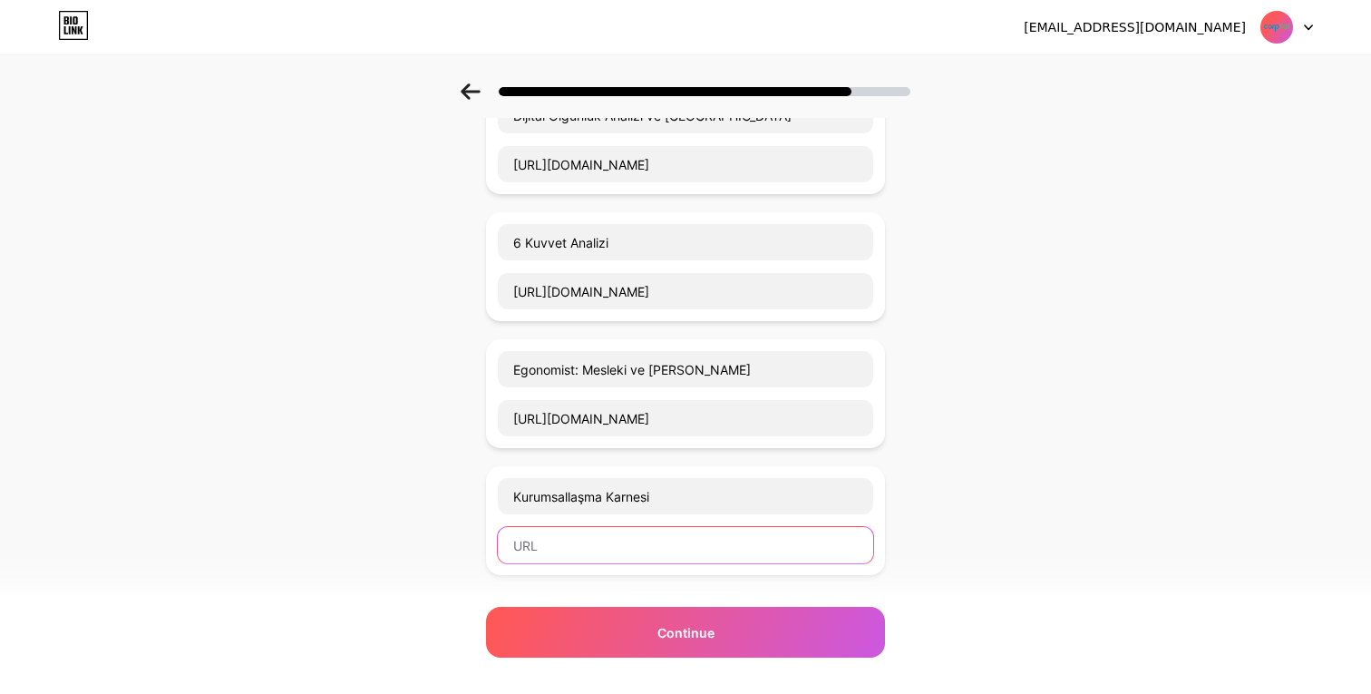
click at [591, 538] on input "text" at bounding box center [685, 545] width 375 height 36
paste input "https://tr.surveymonkey.com/r/HGMHKTY"
type input "https://tr.surveymonkey.com/r/HGMHKTY"
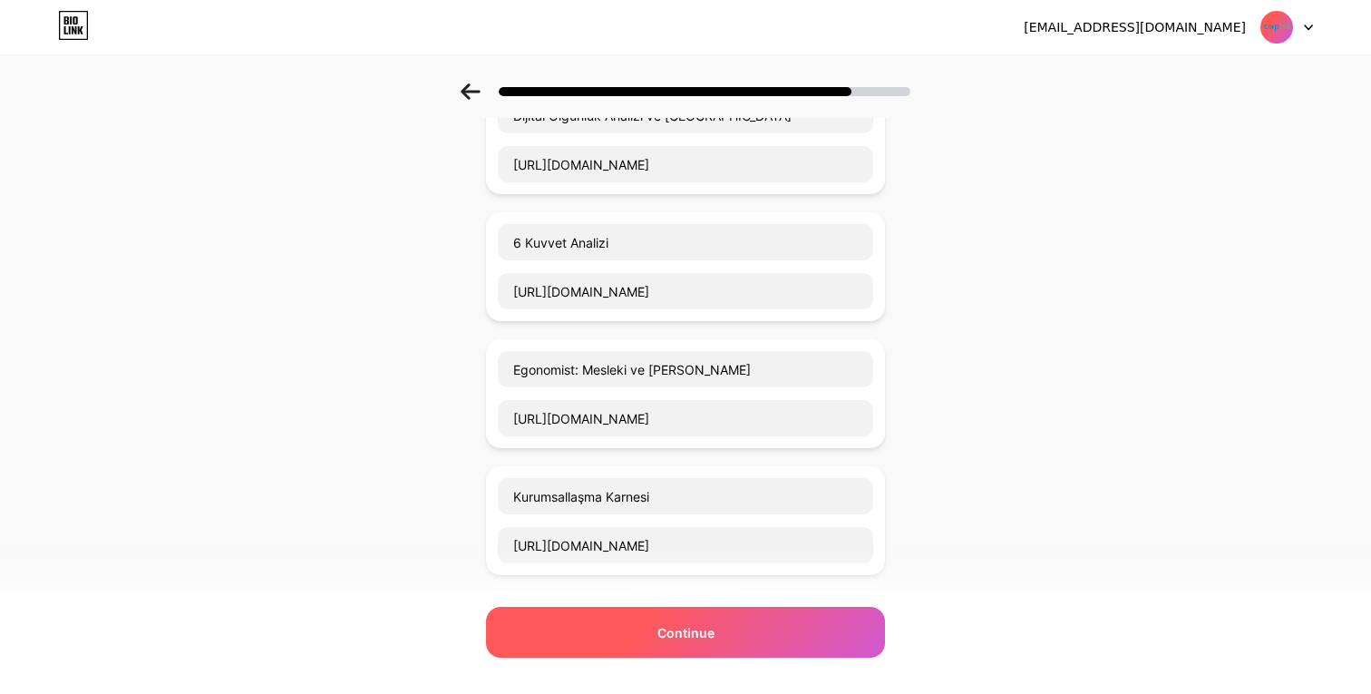
click at [679, 629] on span "Continue" at bounding box center [685, 632] width 57 height 19
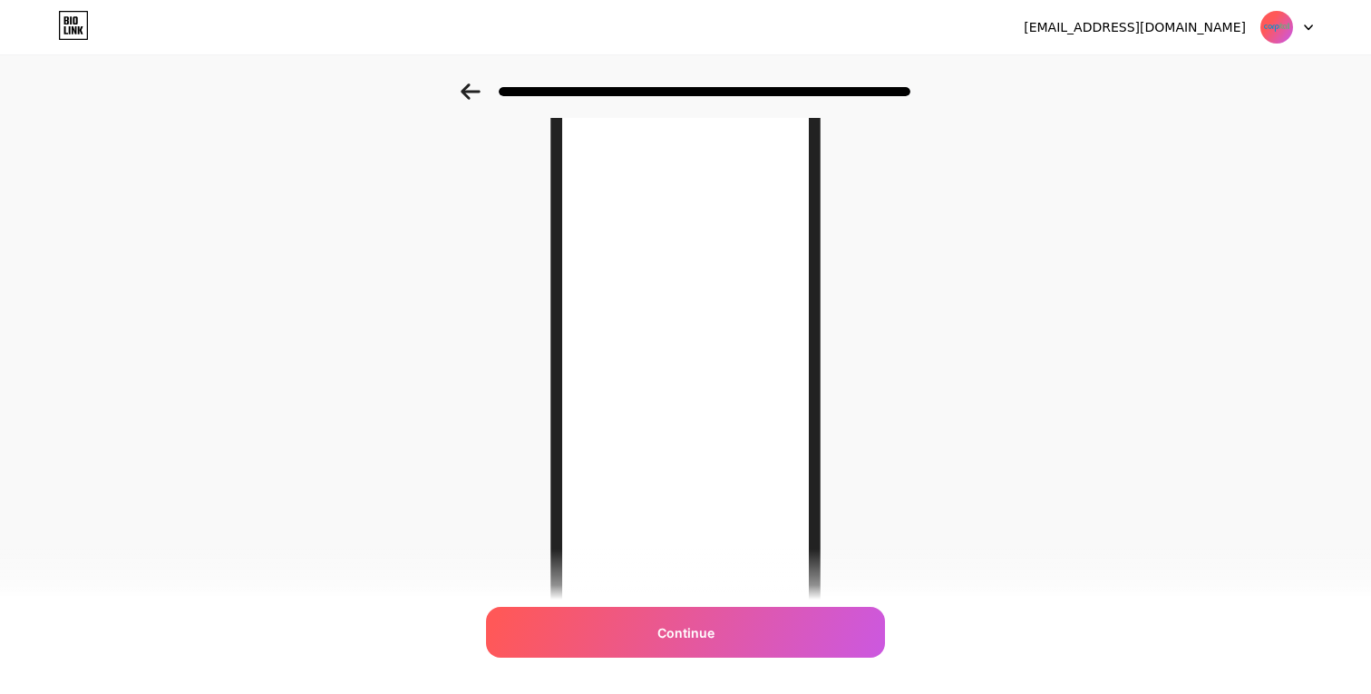
scroll to position [218, 0]
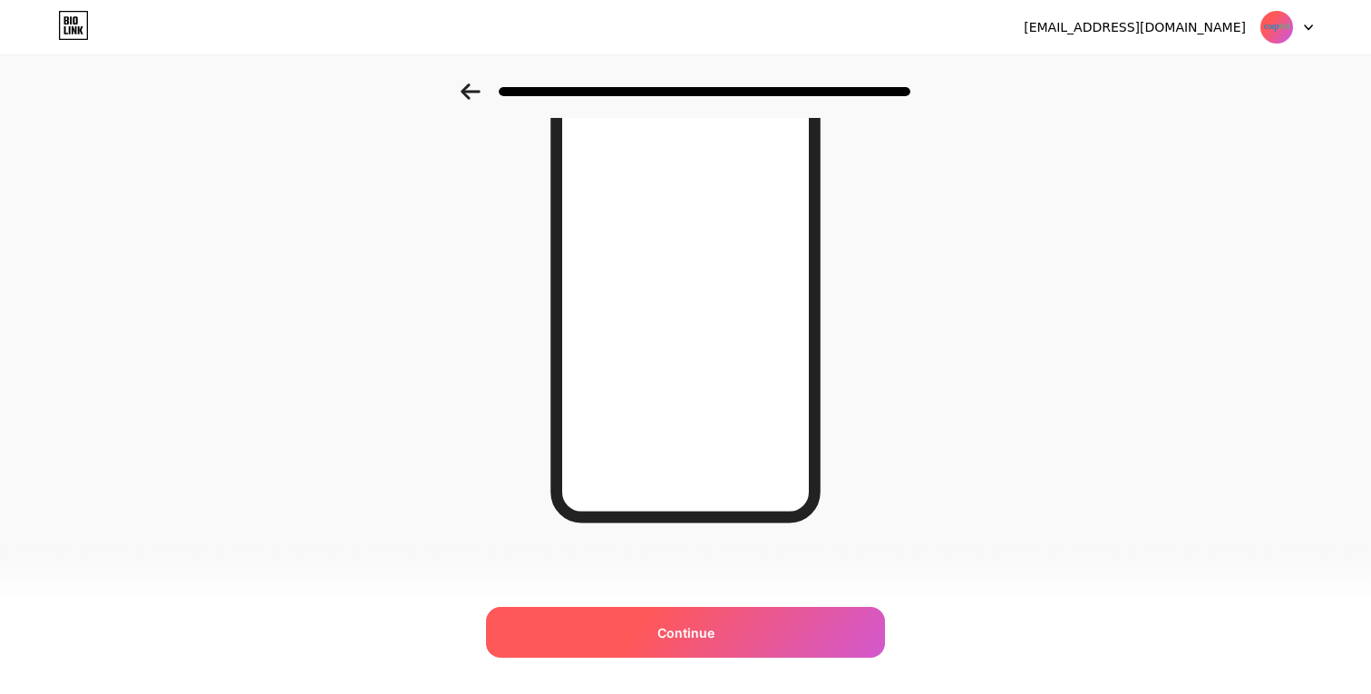
click at [703, 636] on span "Continue" at bounding box center [685, 632] width 57 height 19
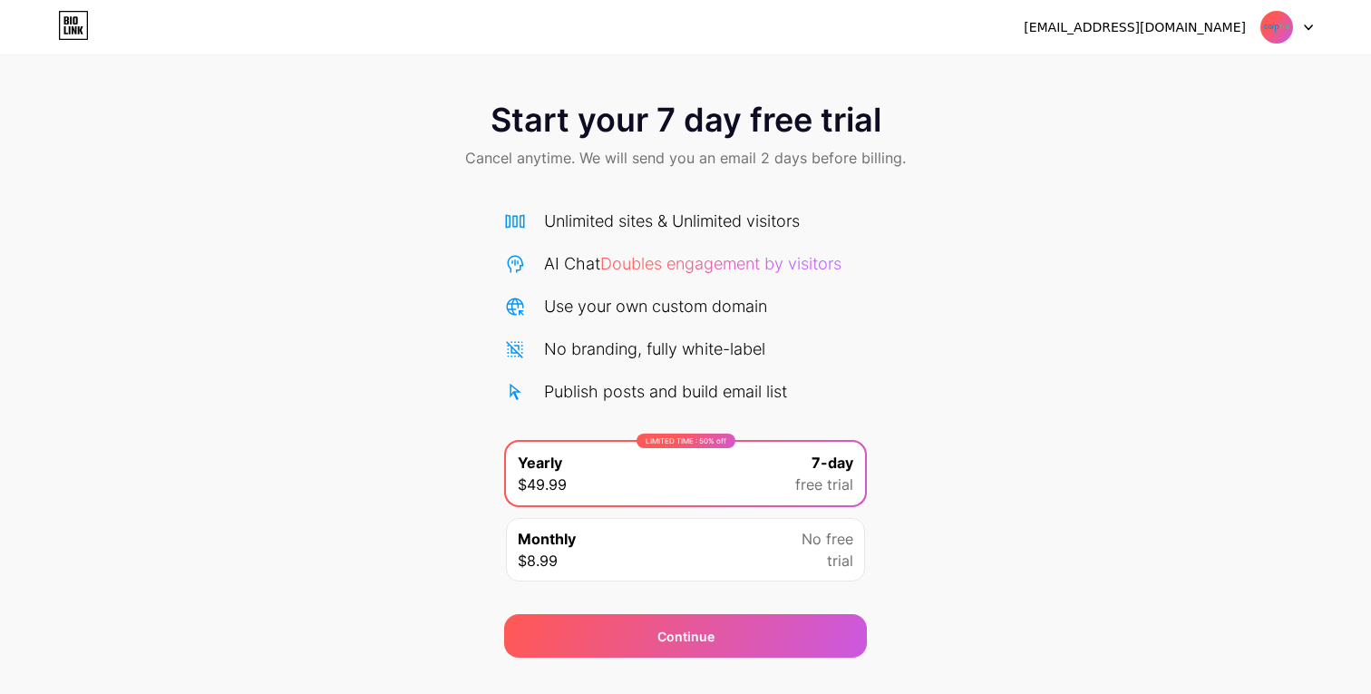
click at [71, 30] on icon at bounding box center [73, 25] width 31 height 29
click at [1220, 31] on div "[EMAIL_ADDRESS][DOMAIN_NAME]" at bounding box center [1135, 27] width 222 height 19
click at [1288, 29] on img at bounding box center [1276, 27] width 34 height 34
click at [1140, 205] on div "Start your 7 day free trial Cancel anytime. We will send you an email 2 days be…" at bounding box center [685, 370] width 1371 height 574
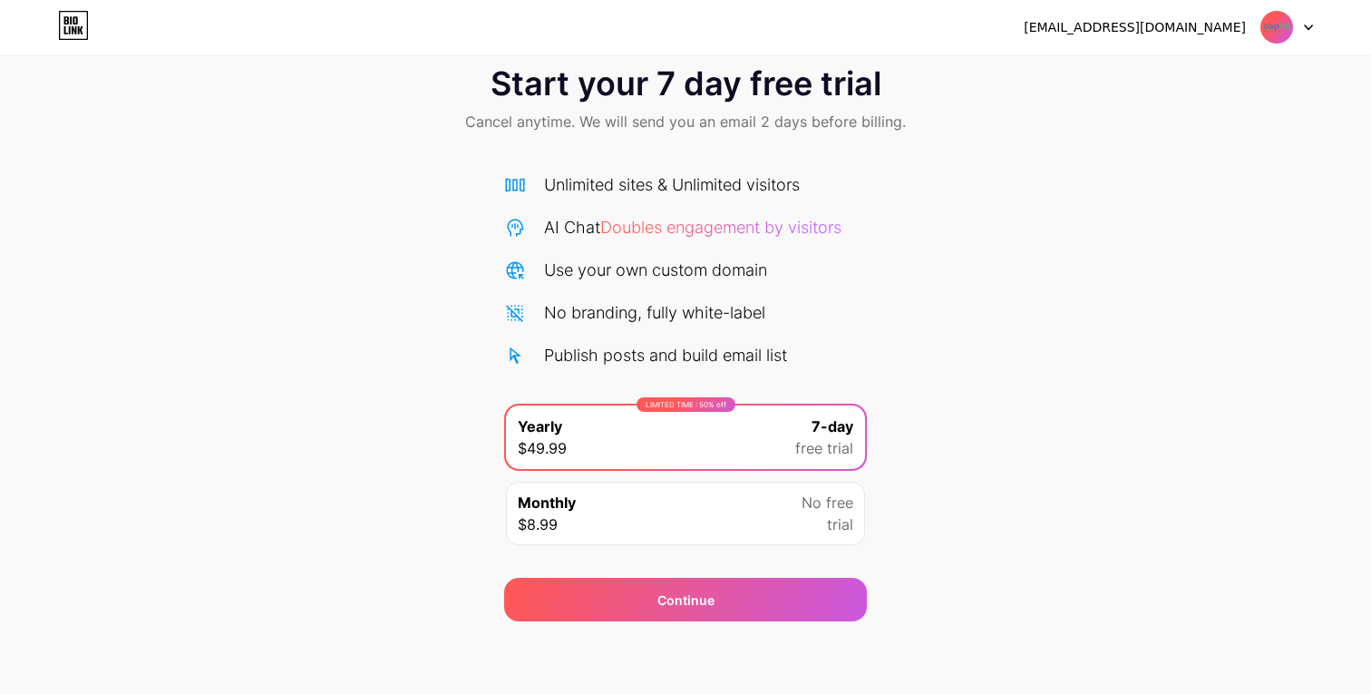
click at [686, 530] on div "Monthly $8.99 No free trial" at bounding box center [685, 512] width 359 height 63
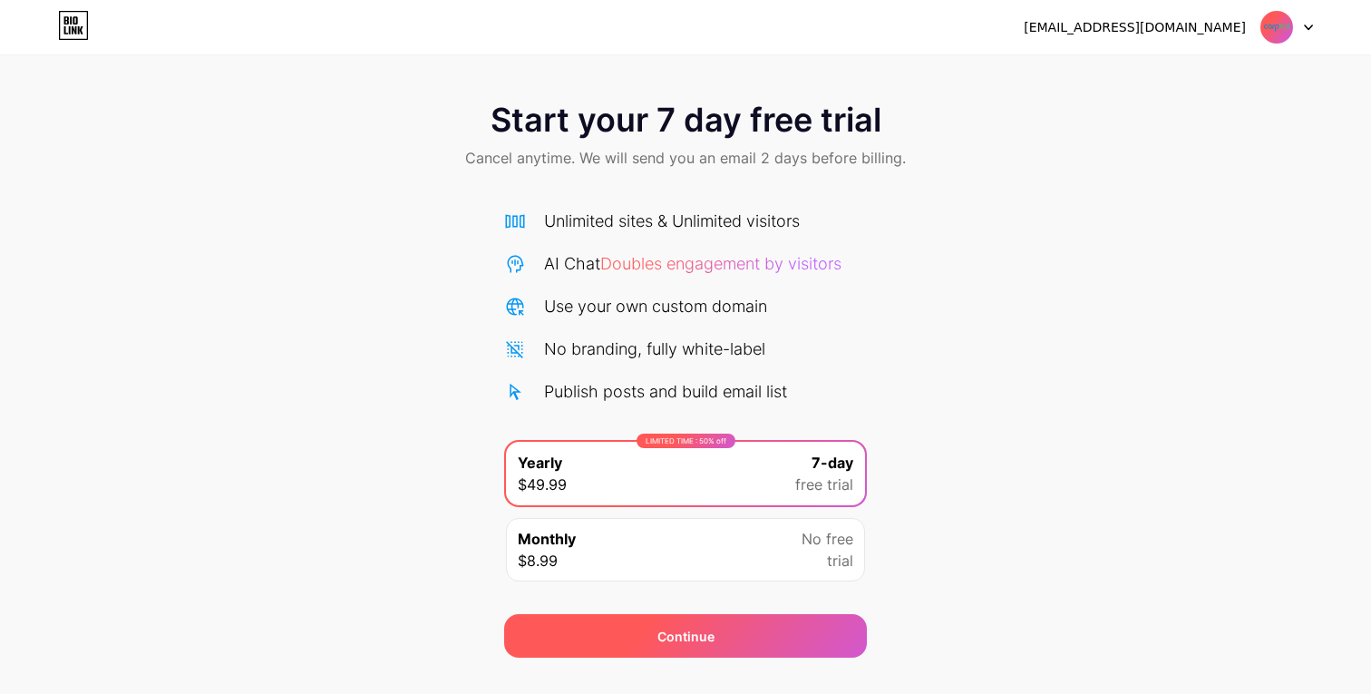
click at [734, 635] on div "Continue" at bounding box center [685, 636] width 363 height 44
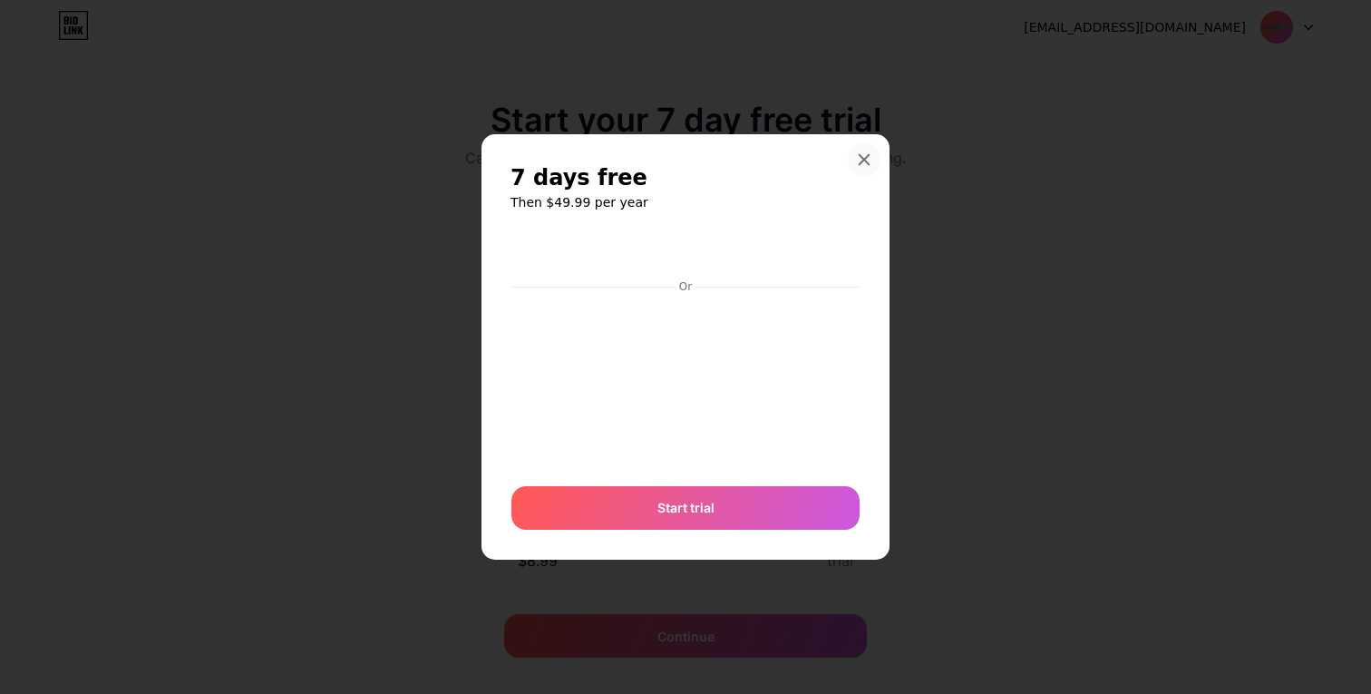
click at [858, 151] on div at bounding box center [864, 159] width 33 height 33
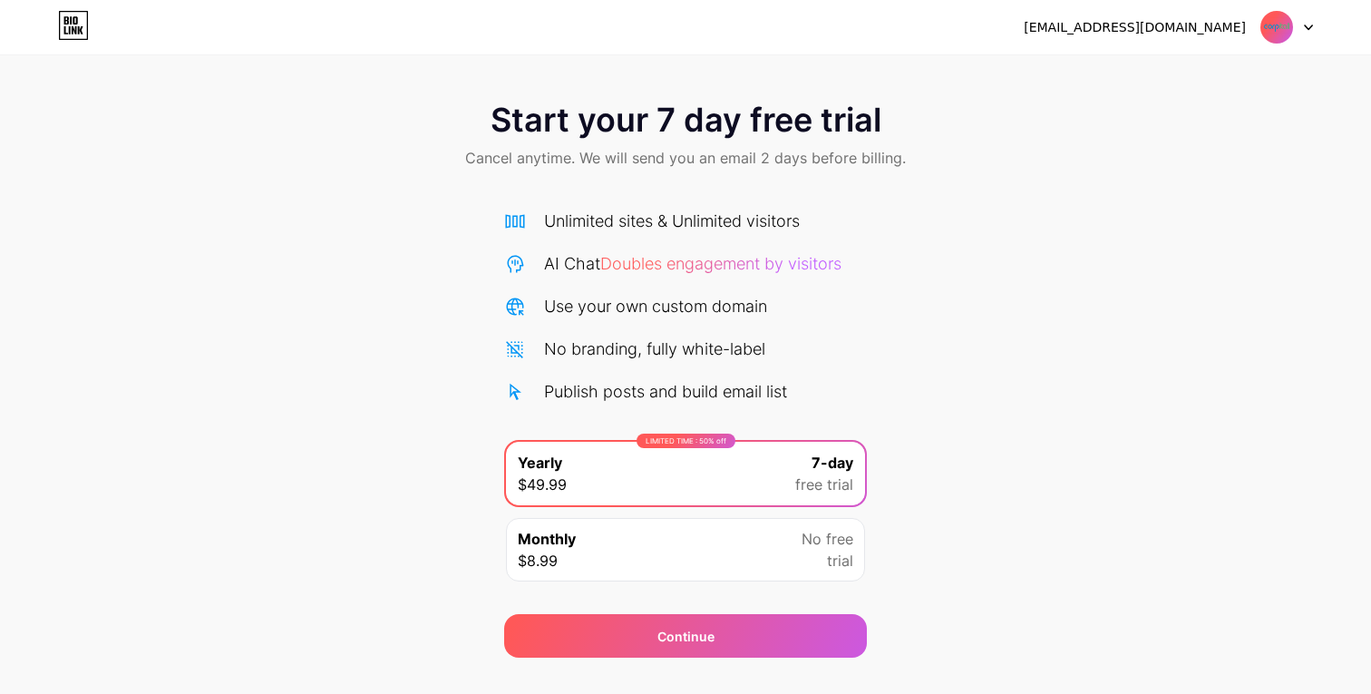
click at [767, 551] on div "Monthly $8.99 No free trial" at bounding box center [685, 549] width 359 height 63
click at [1299, 19] on div at bounding box center [1286, 27] width 53 height 33
click at [1119, 80] on li "Logout" at bounding box center [1199, 74] width 225 height 49
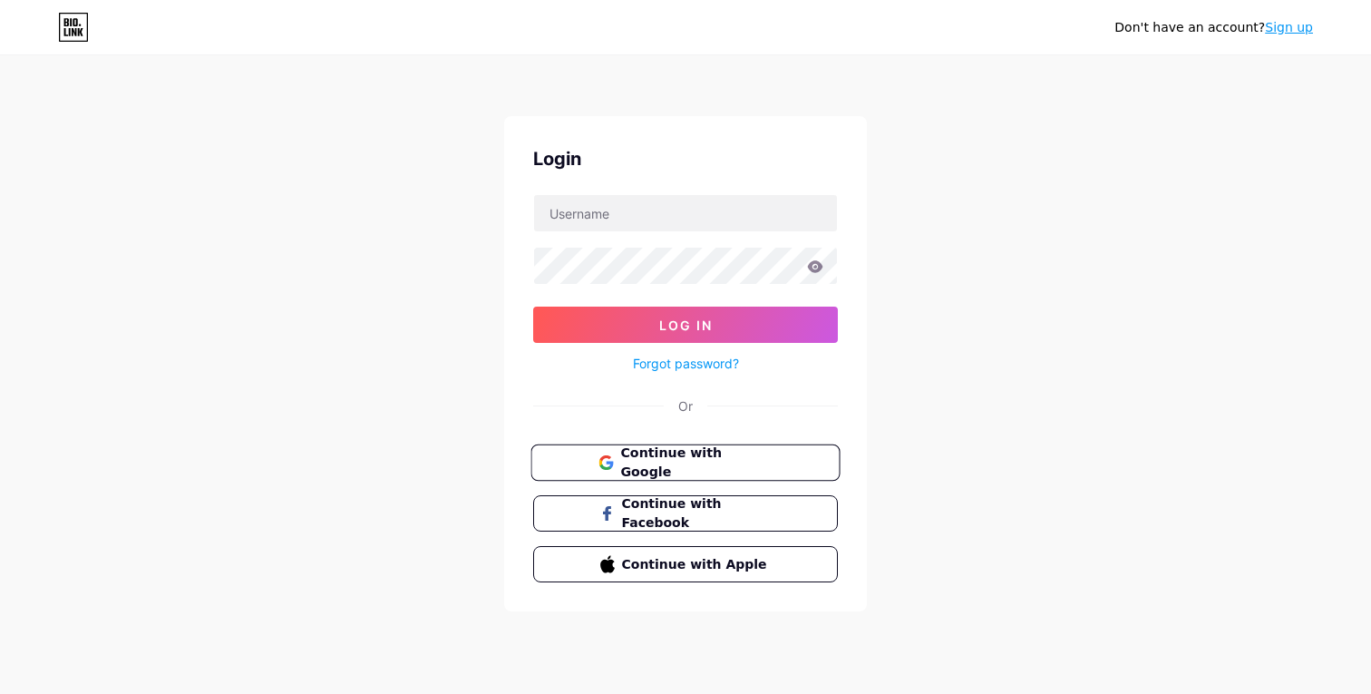
click at [708, 459] on span "Continue with Google" at bounding box center [695, 462] width 151 height 39
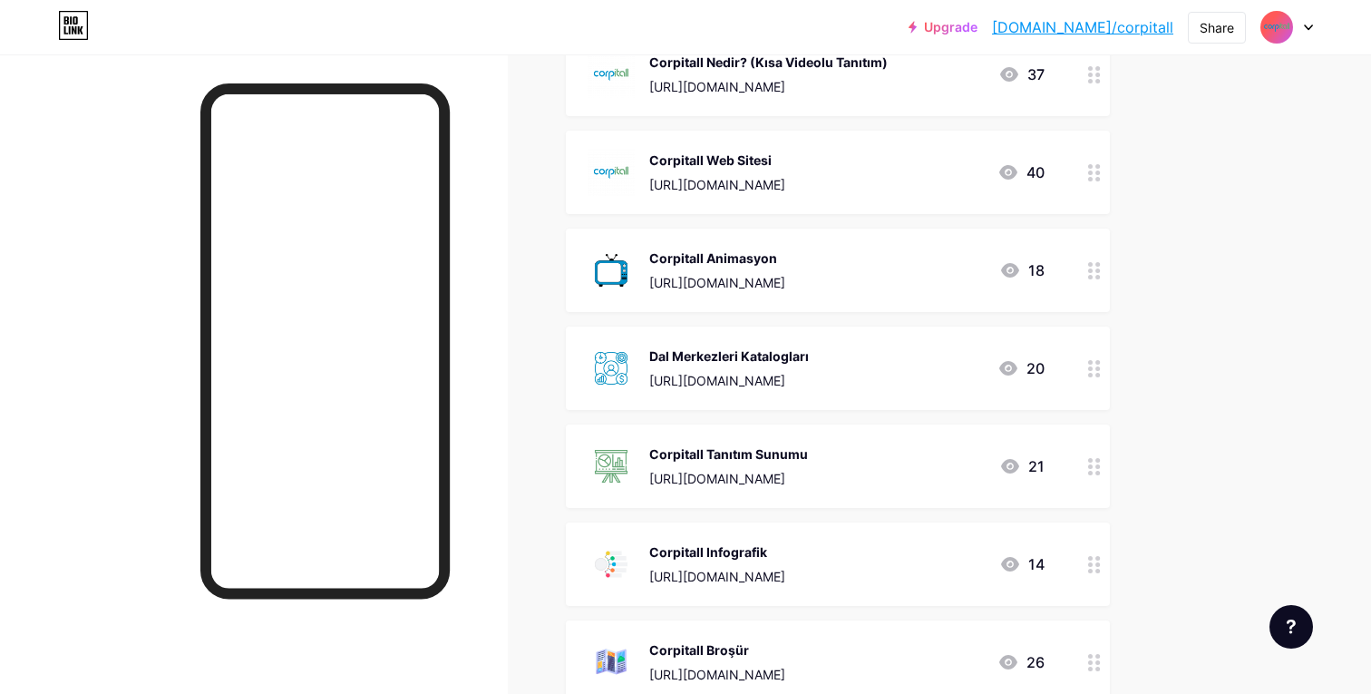
scroll to position [4, 0]
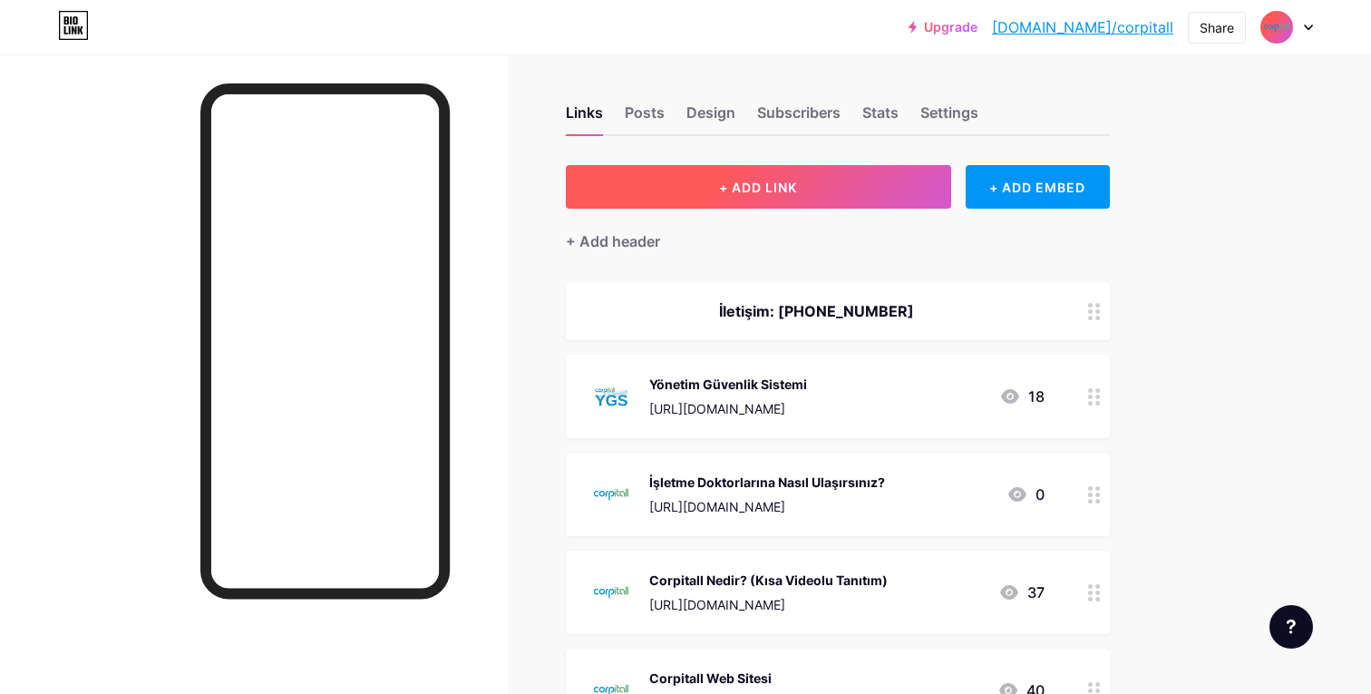
click at [764, 197] on button "+ ADD LINK" at bounding box center [758, 187] width 385 height 44
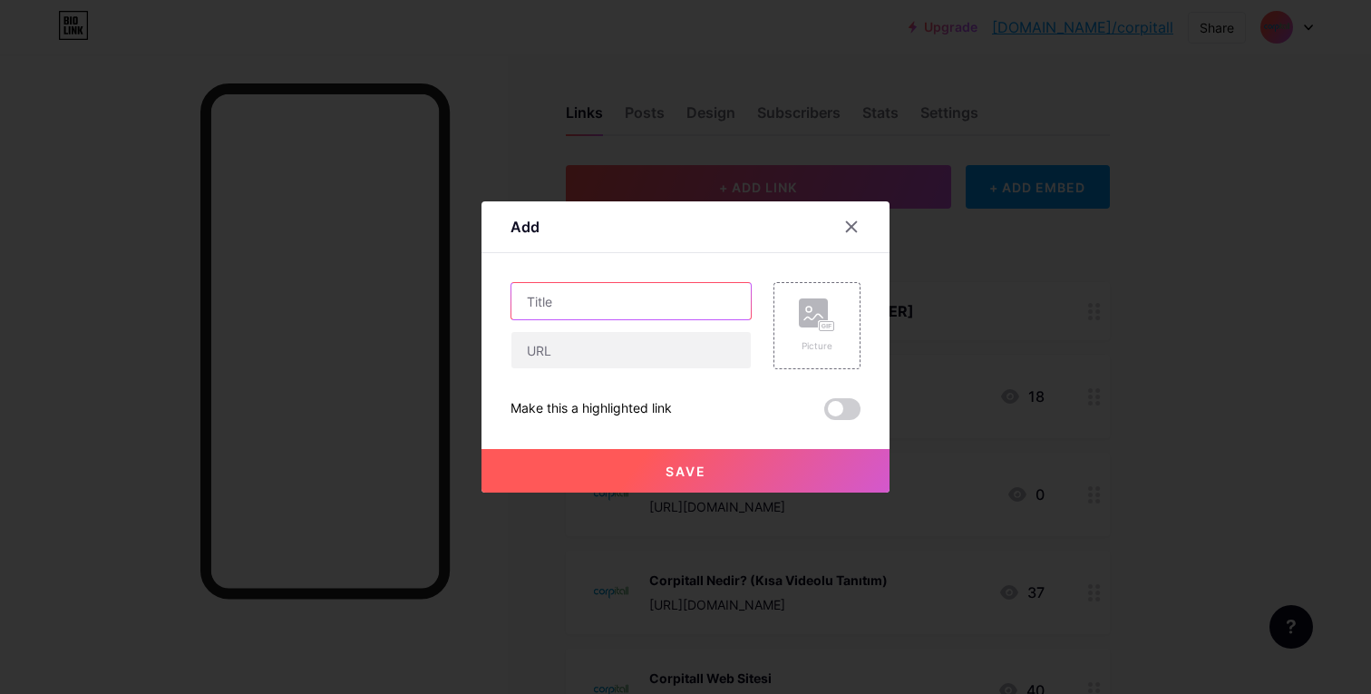
click at [597, 288] on input "text" at bounding box center [630, 301] width 239 height 36
type input "Ücretsiz Analiz ve Raporlar"
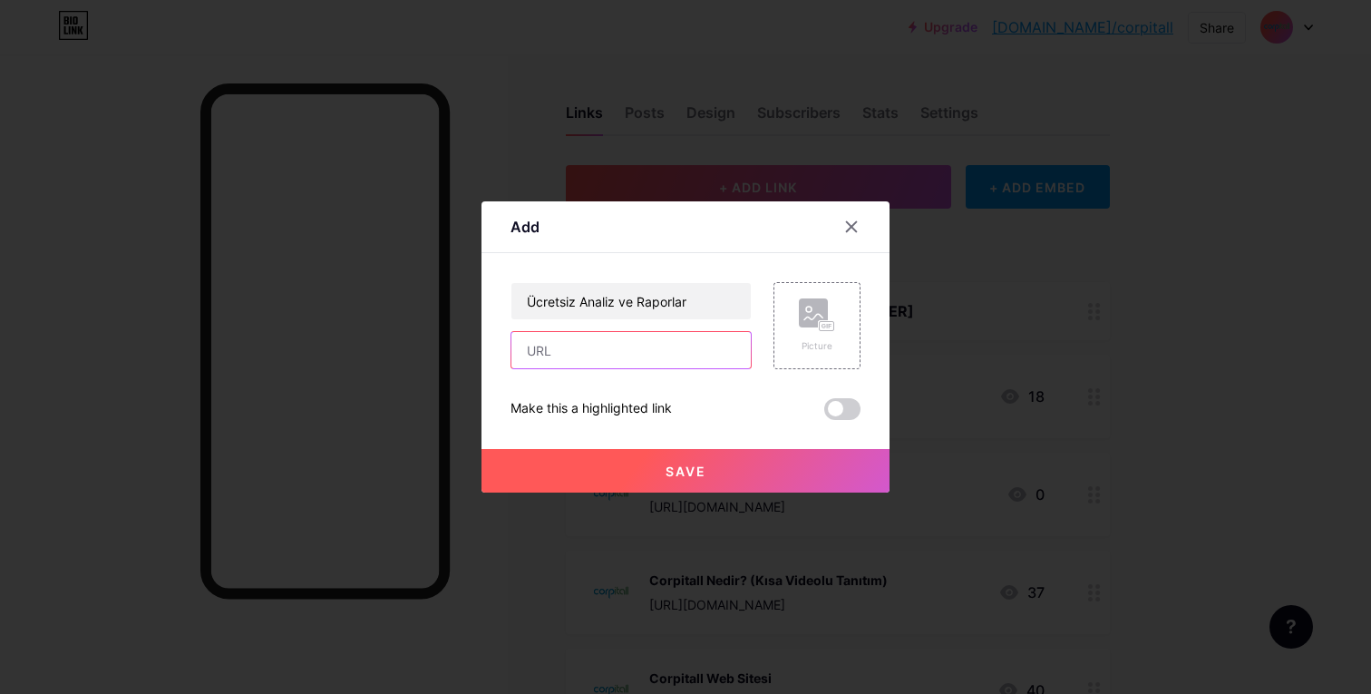
click at [564, 348] on input "text" at bounding box center [630, 350] width 239 height 36
paste input "https://biolink.website/corpitall-tools"
type input "https://biolink.website/corpitall-tools"
click at [824, 322] on rect at bounding box center [827, 326] width 15 height 9
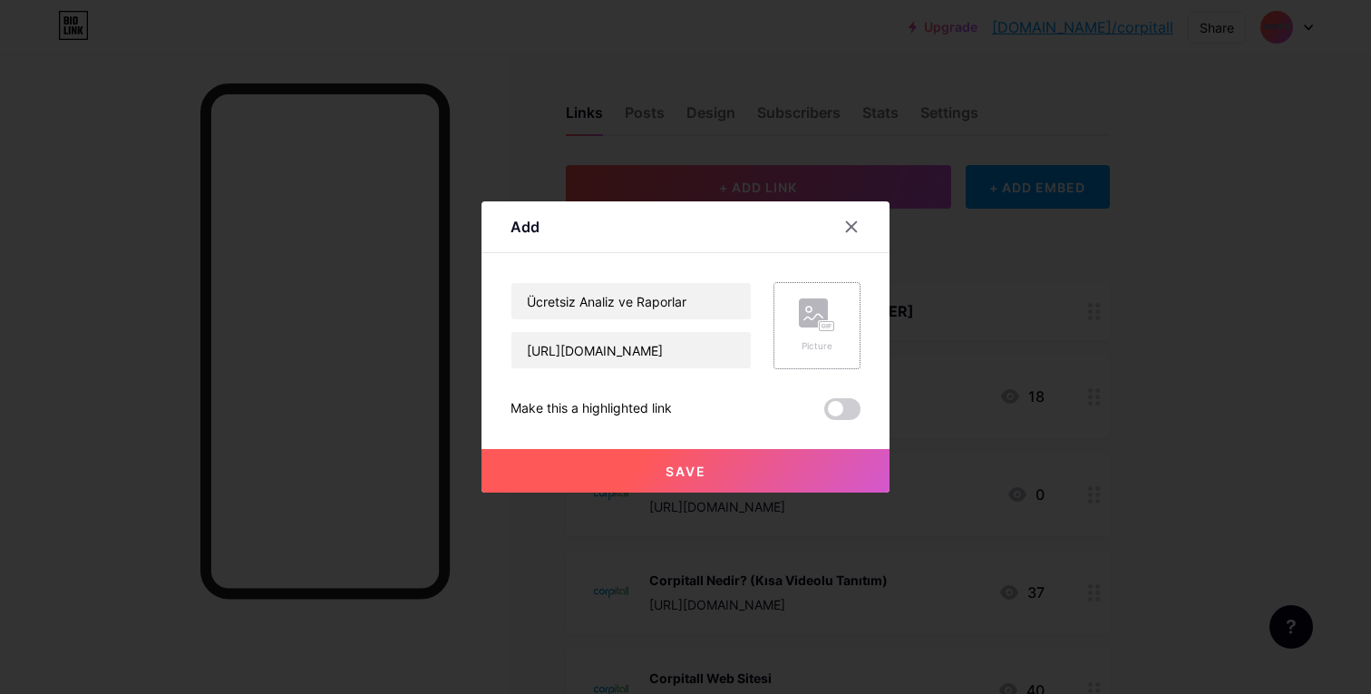
scroll to position [0, 0]
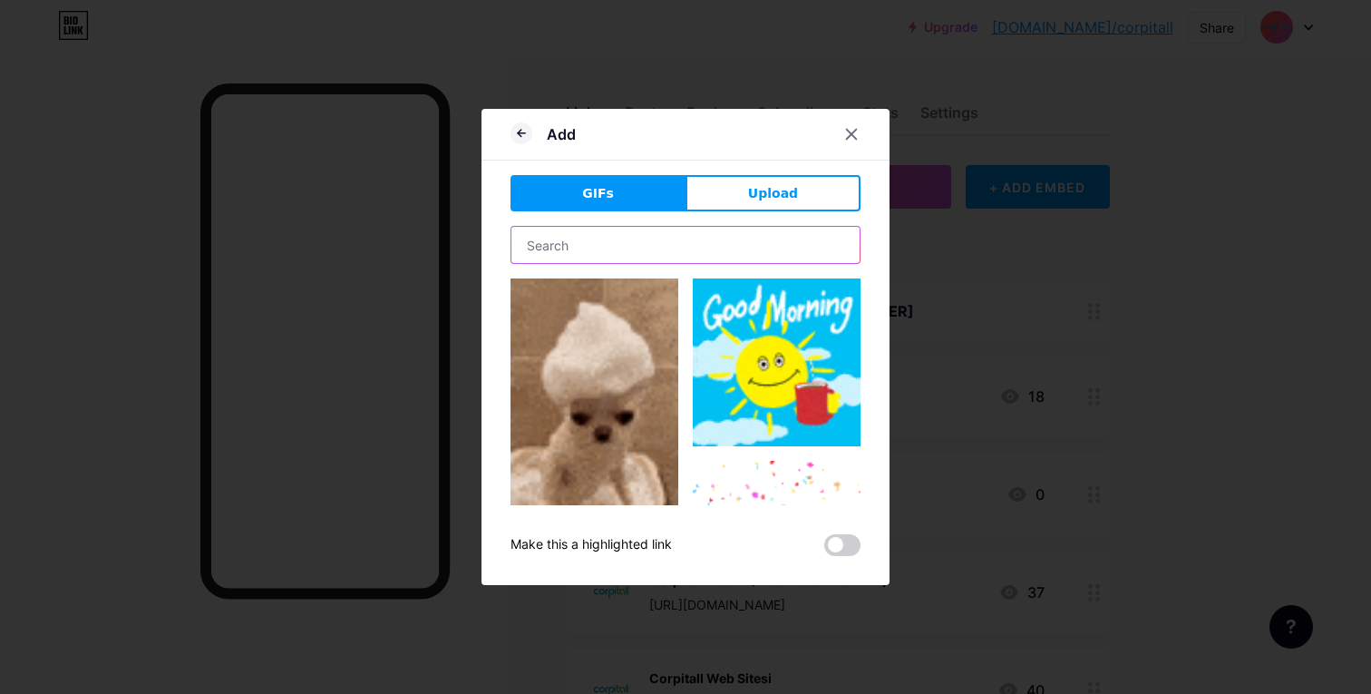
click at [666, 246] on input "text" at bounding box center [685, 245] width 348 height 36
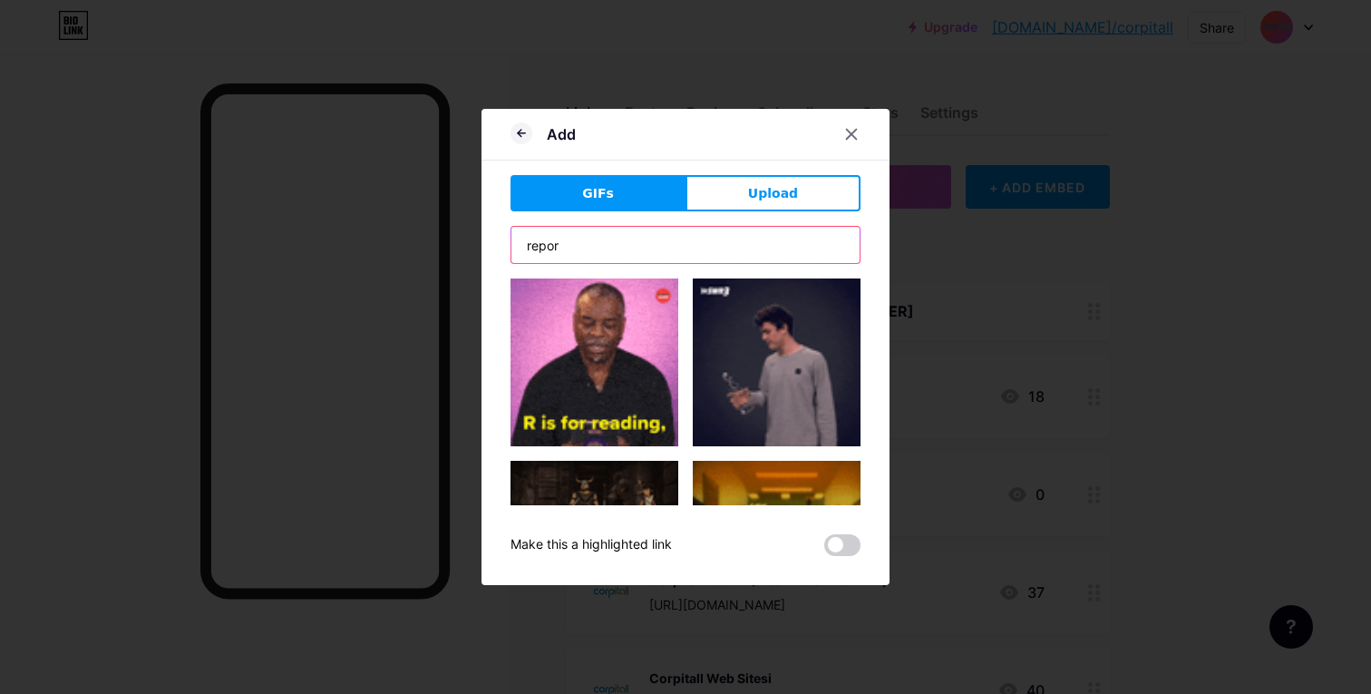
type input "report"
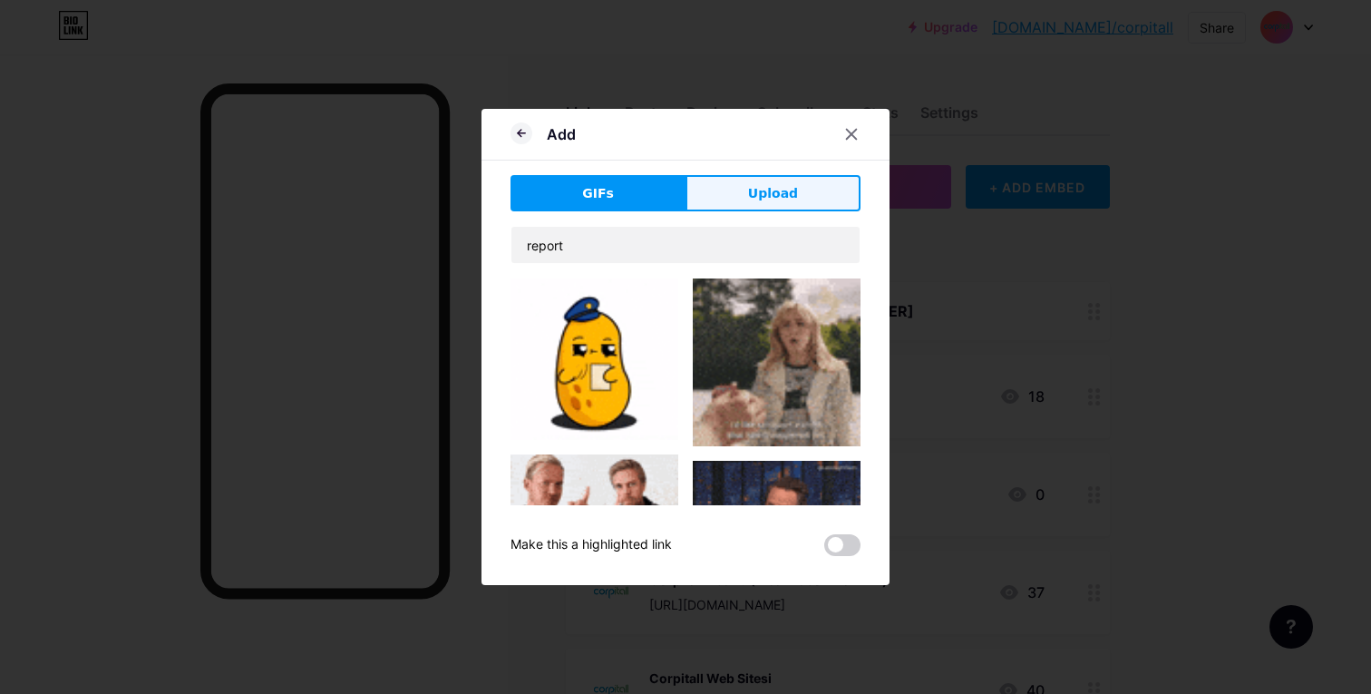
click at [745, 198] on button "Upload" at bounding box center [772, 193] width 175 height 36
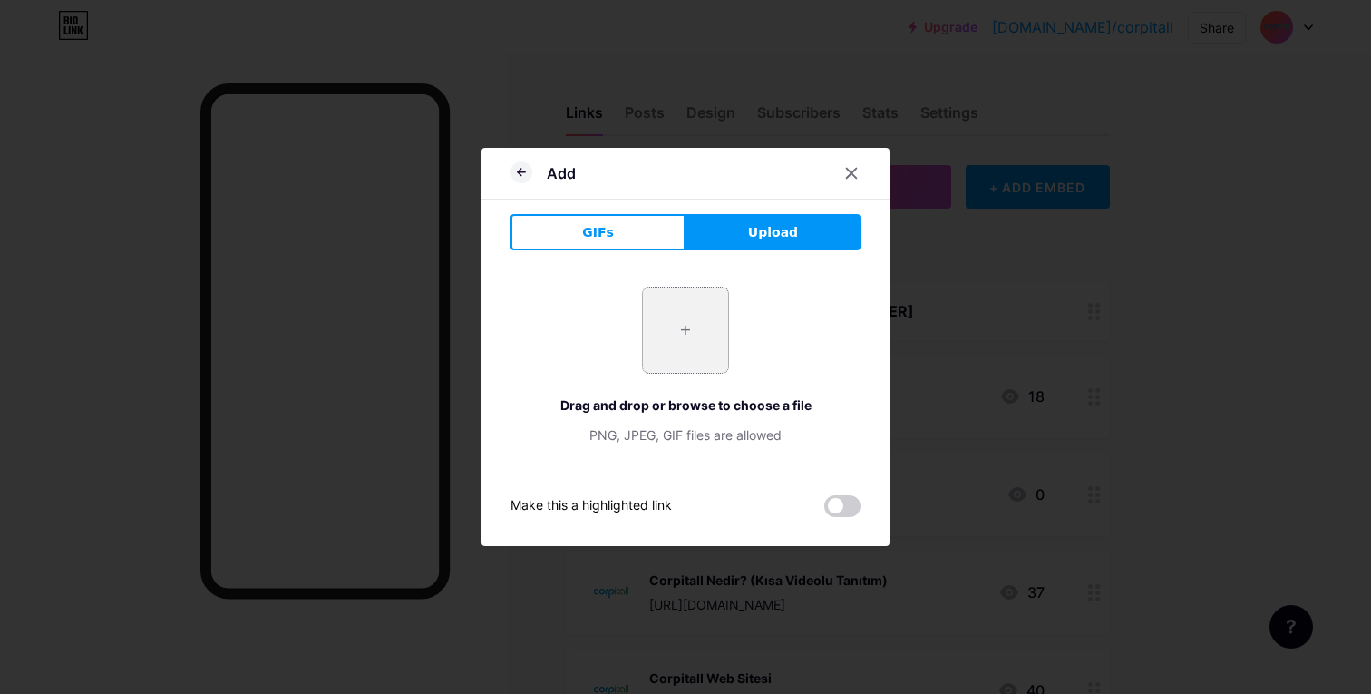
click at [675, 328] on input "file" at bounding box center [685, 329] width 85 height 85
type input "C:\fakepath\4.jpg"
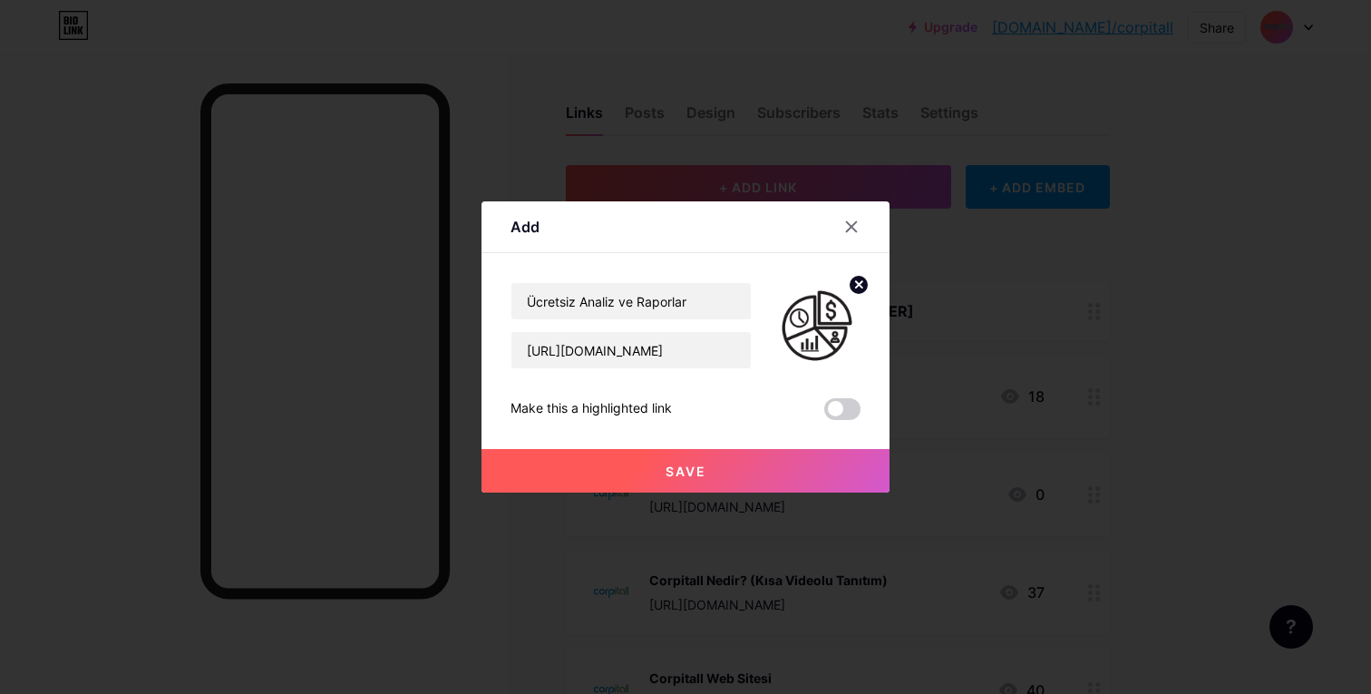
click at [692, 469] on span "Save" at bounding box center [685, 470] width 41 height 15
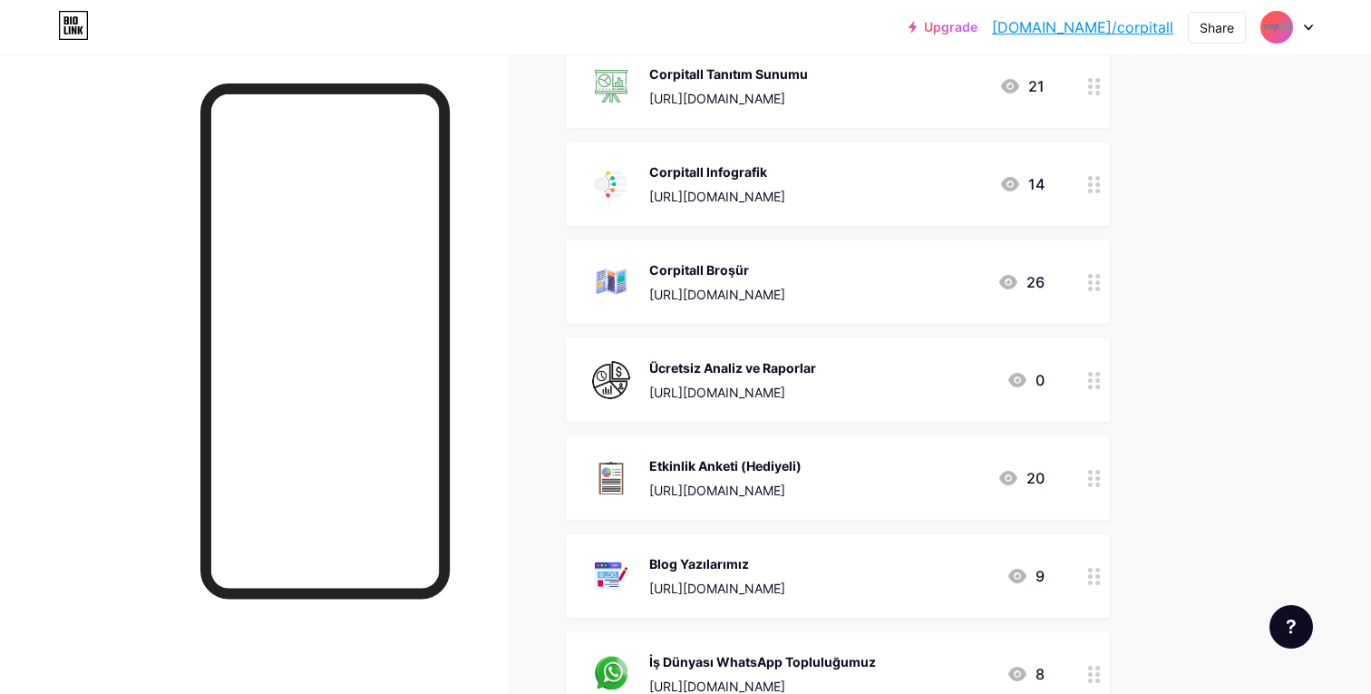
scroll to position [896, 0]
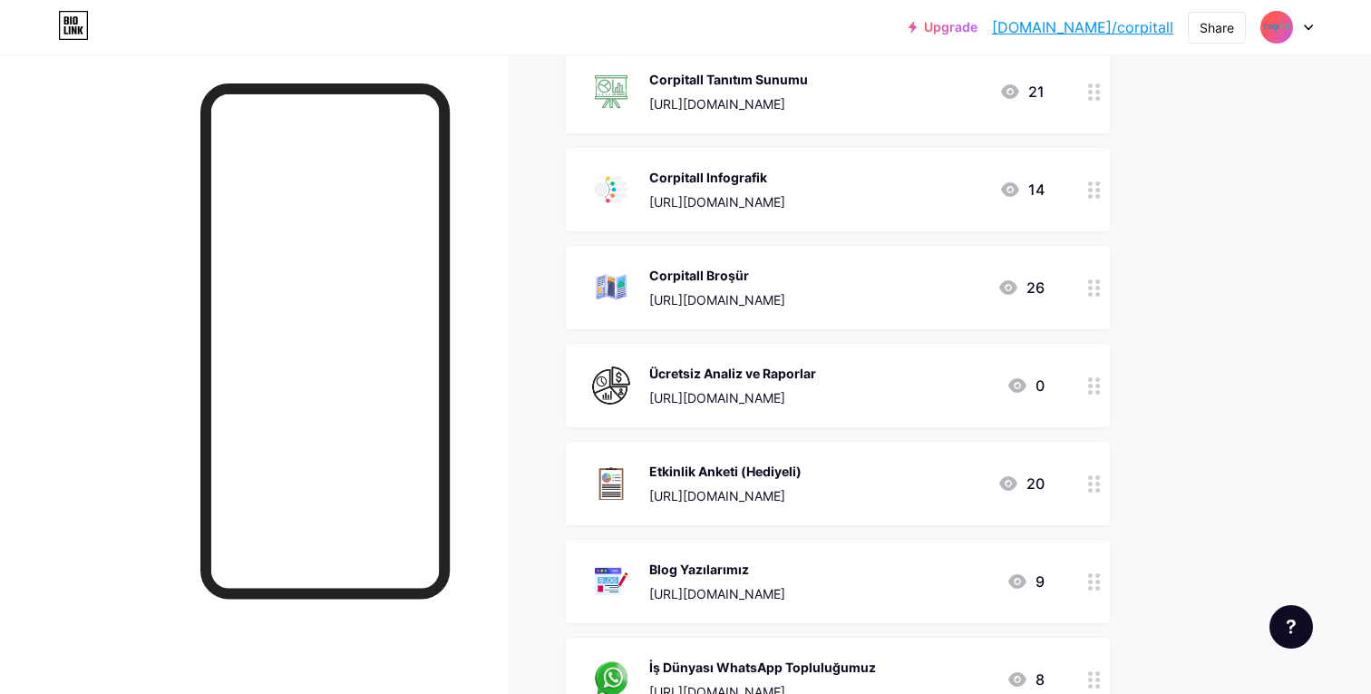
click at [1135, 34] on link "bio.link/corpitall" at bounding box center [1082, 27] width 181 height 22
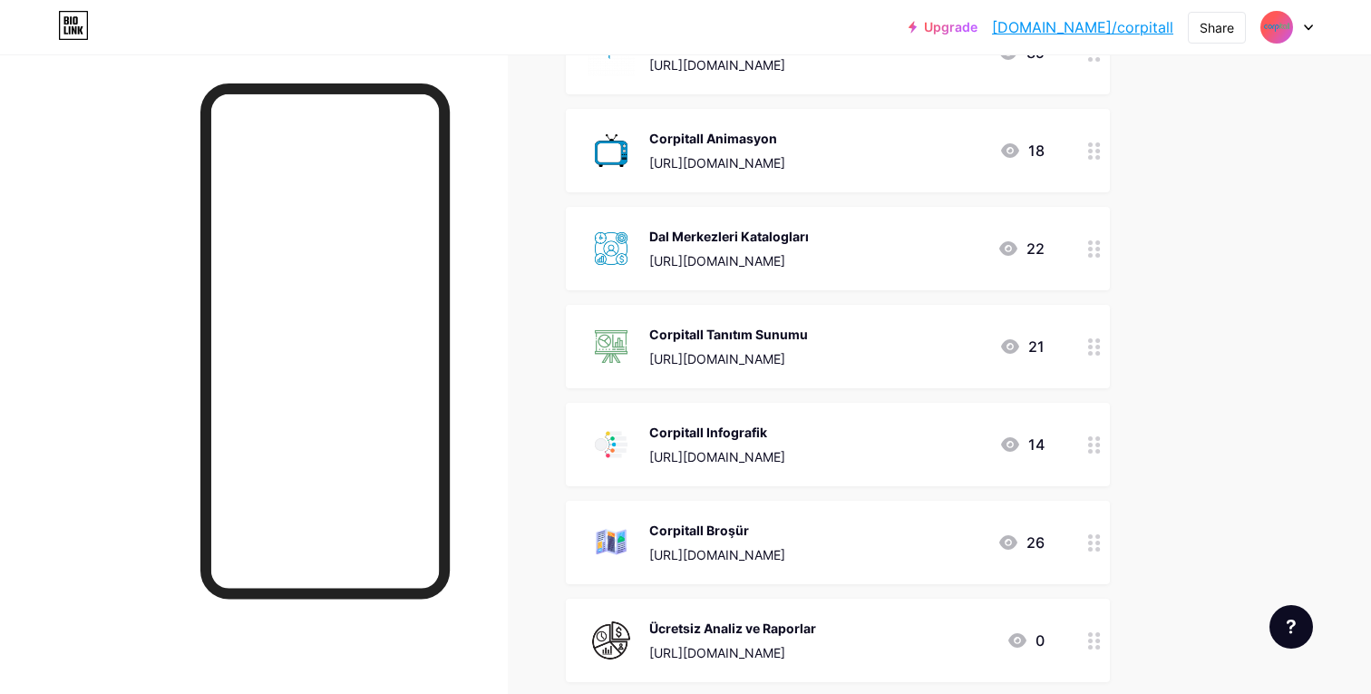
scroll to position [645, 0]
